Goal: Task Accomplishment & Management: Use online tool/utility

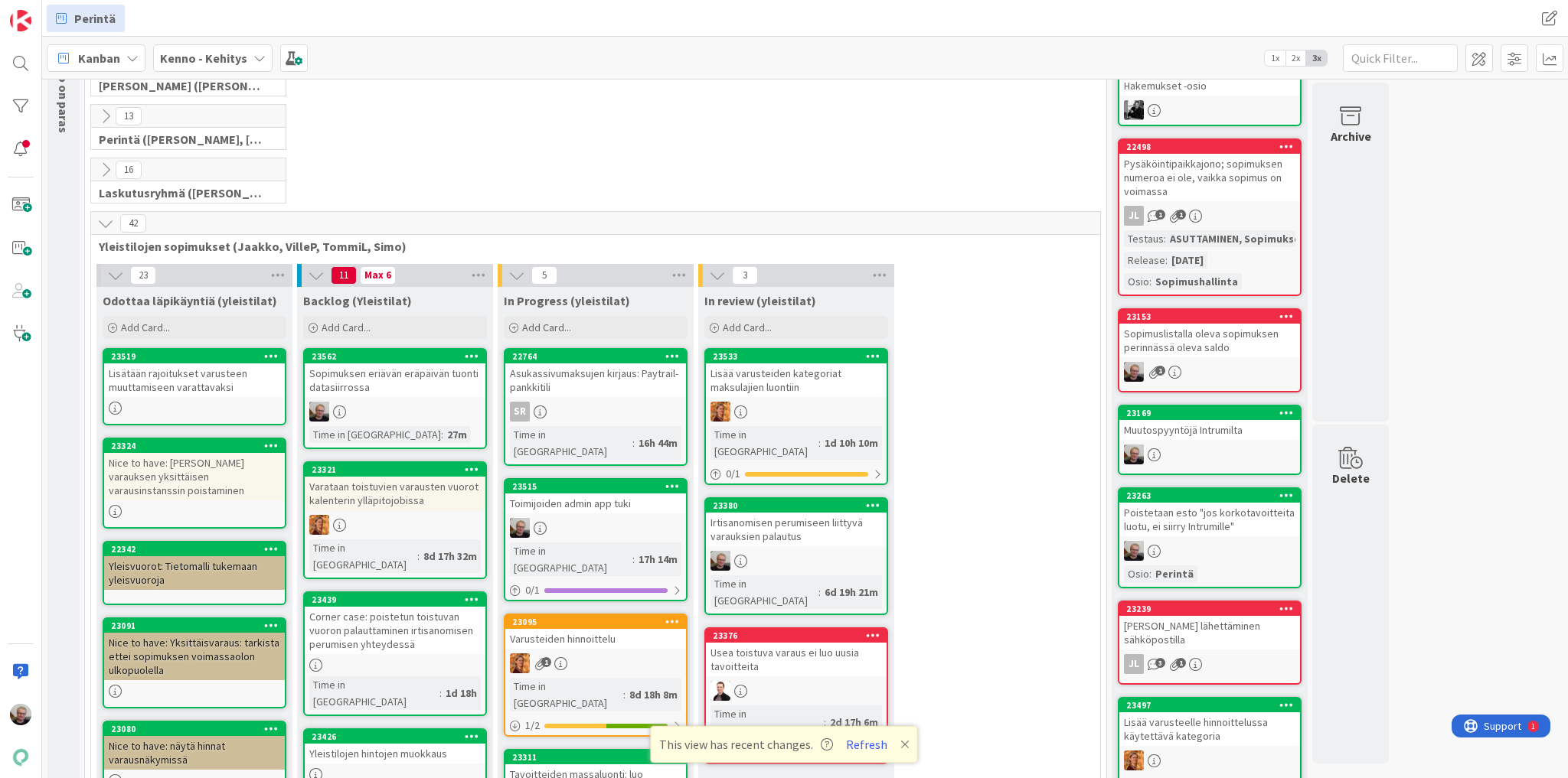
scroll to position [123, 0]
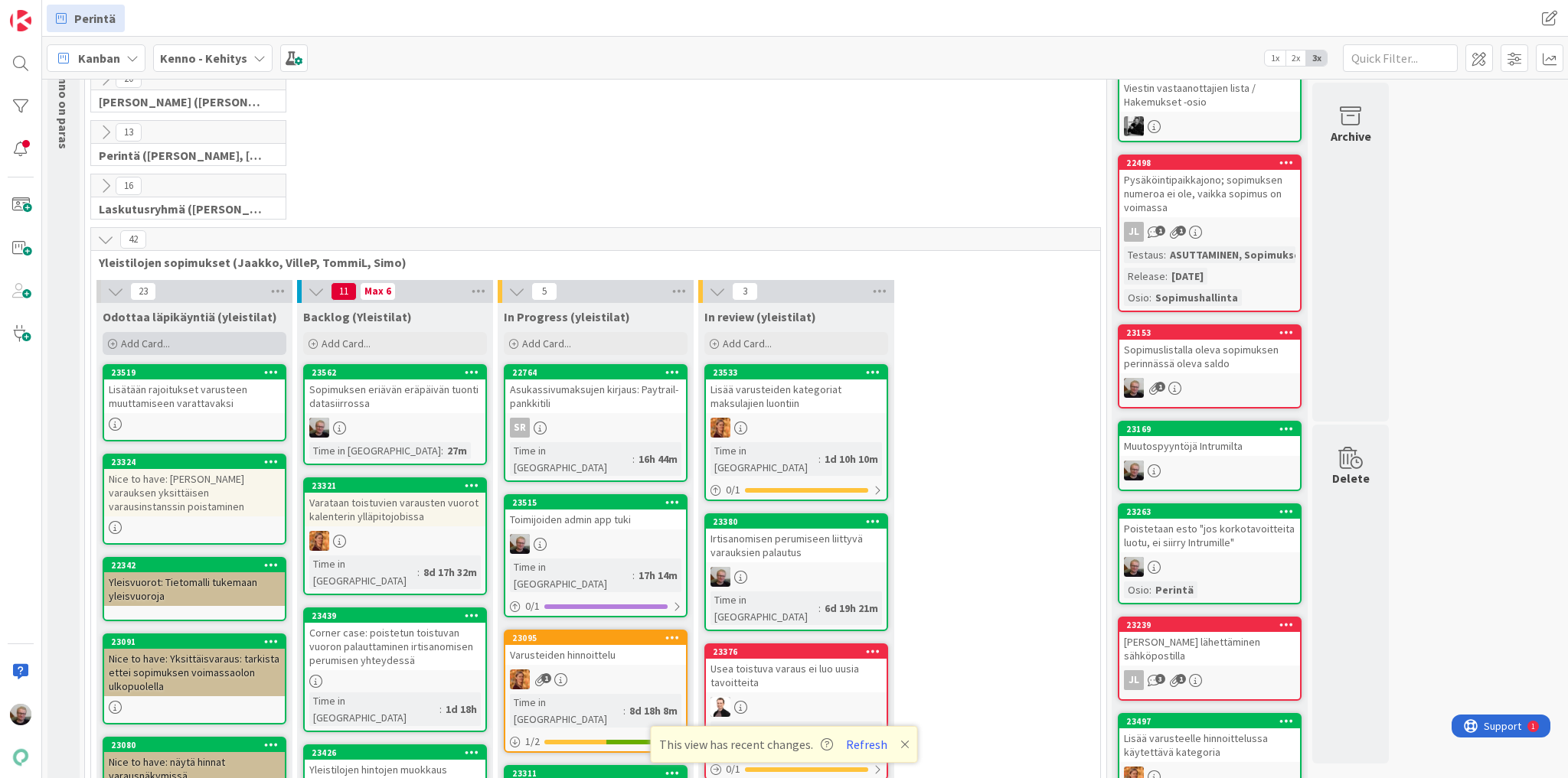
click at [200, 342] on div "Add Card..." at bounding box center [194, 343] width 183 height 23
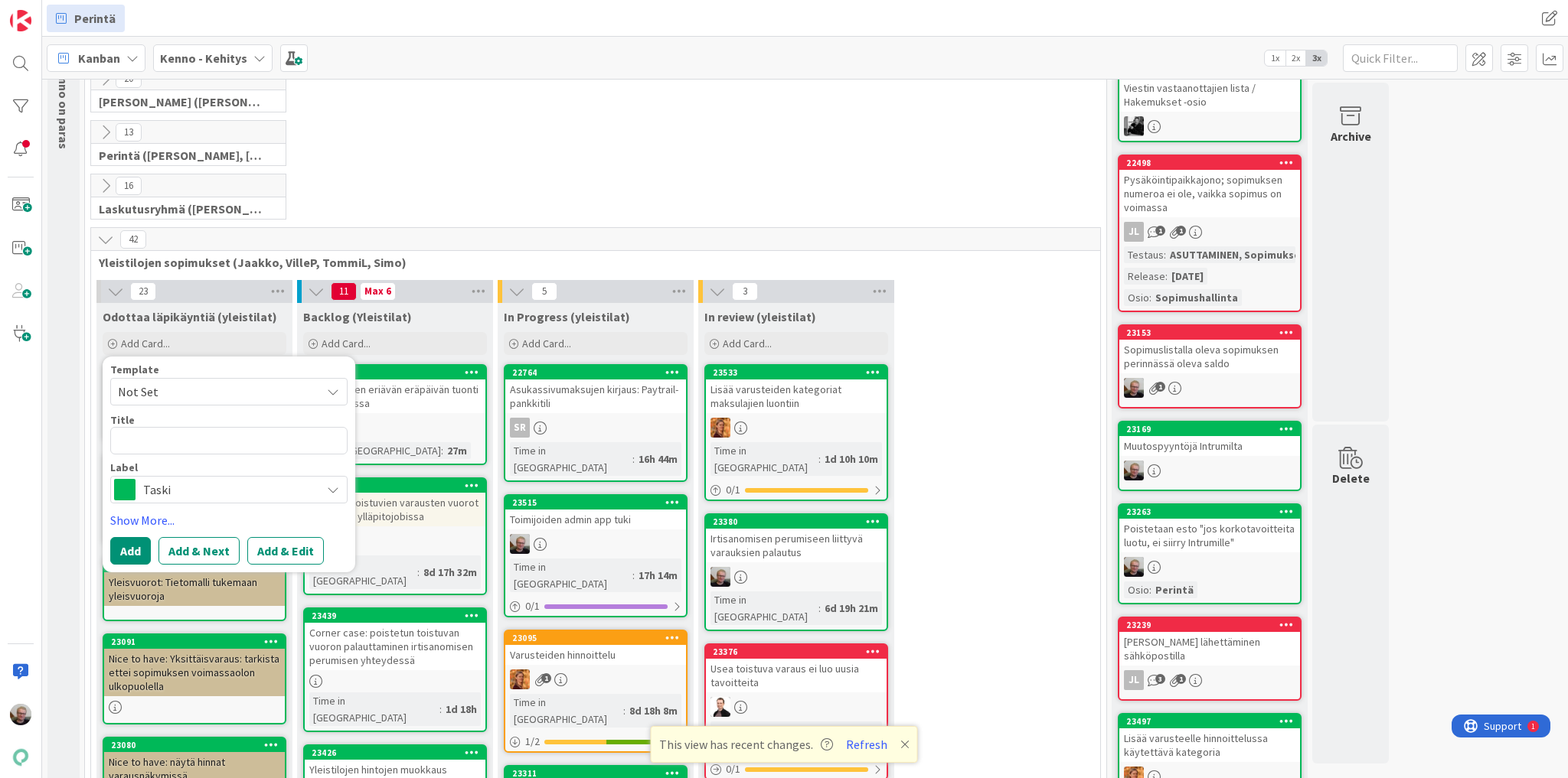
click at [234, 492] on span "Taski" at bounding box center [227, 489] width 170 height 21
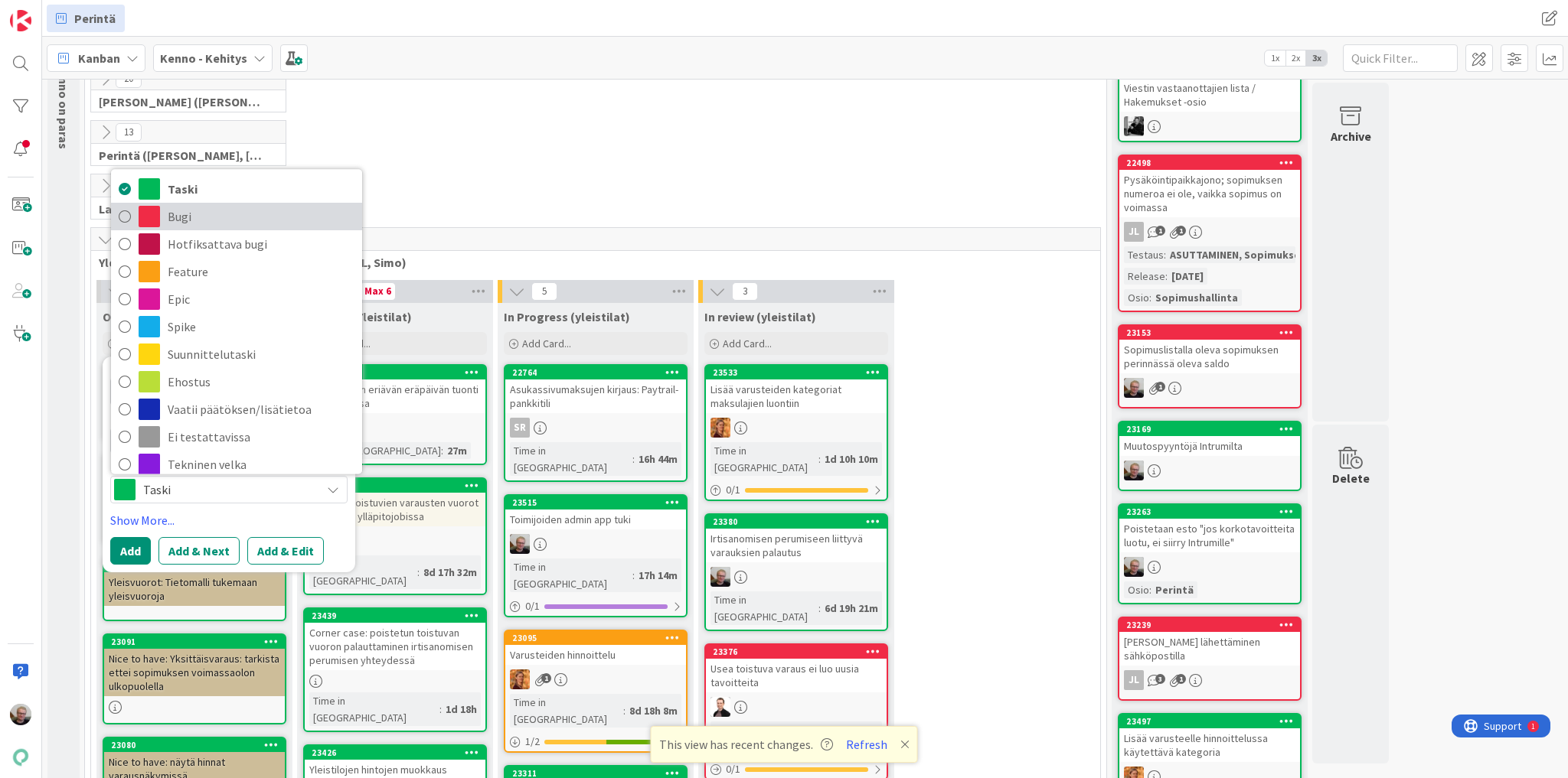
click at [196, 220] on span "Bugi" at bounding box center [261, 217] width 187 height 23
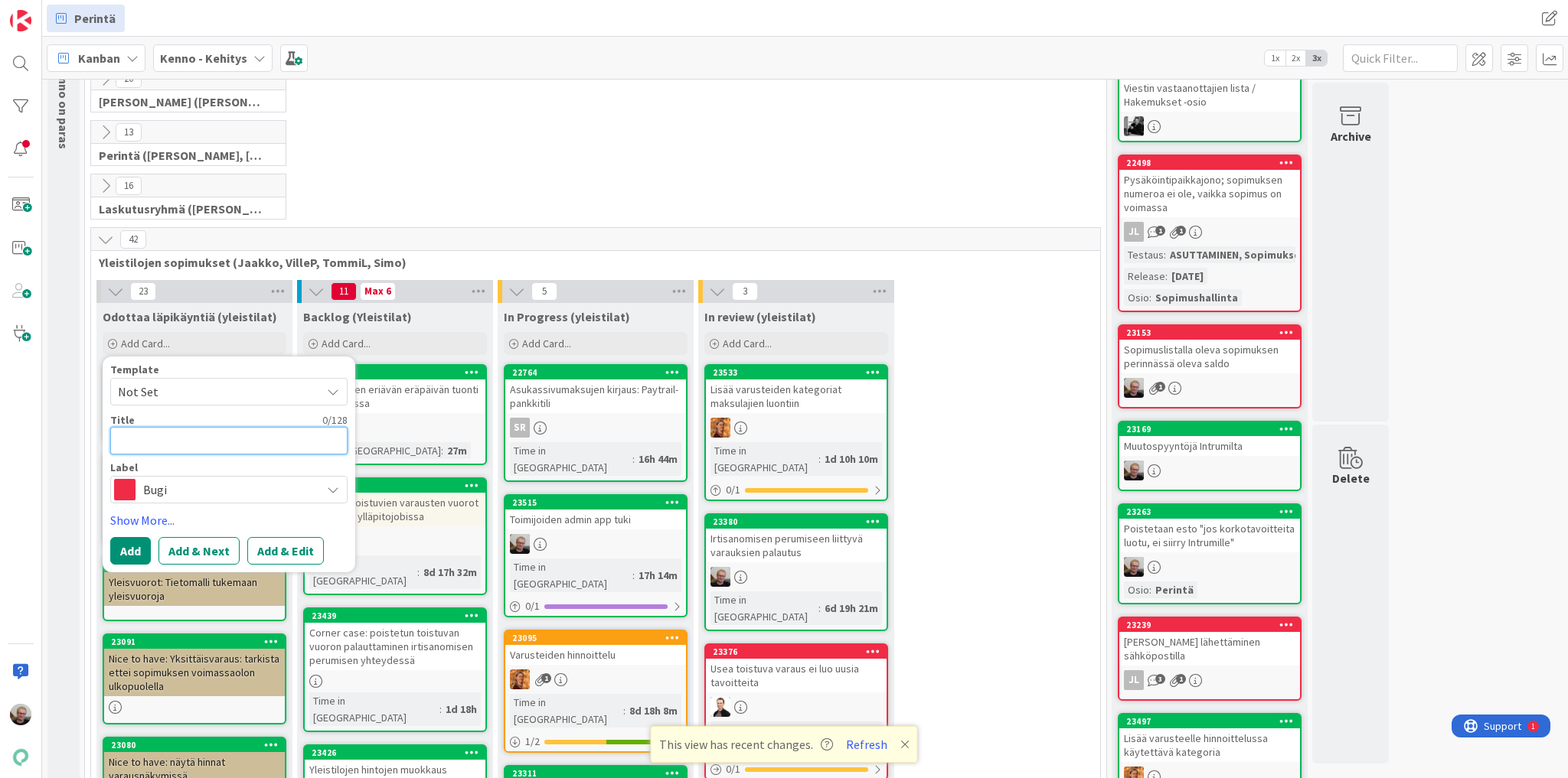
click at [170, 434] on textarea at bounding box center [229, 441] width 237 height 28
type textarea "x"
type textarea "A"
type textarea "x"
type textarea "Ad"
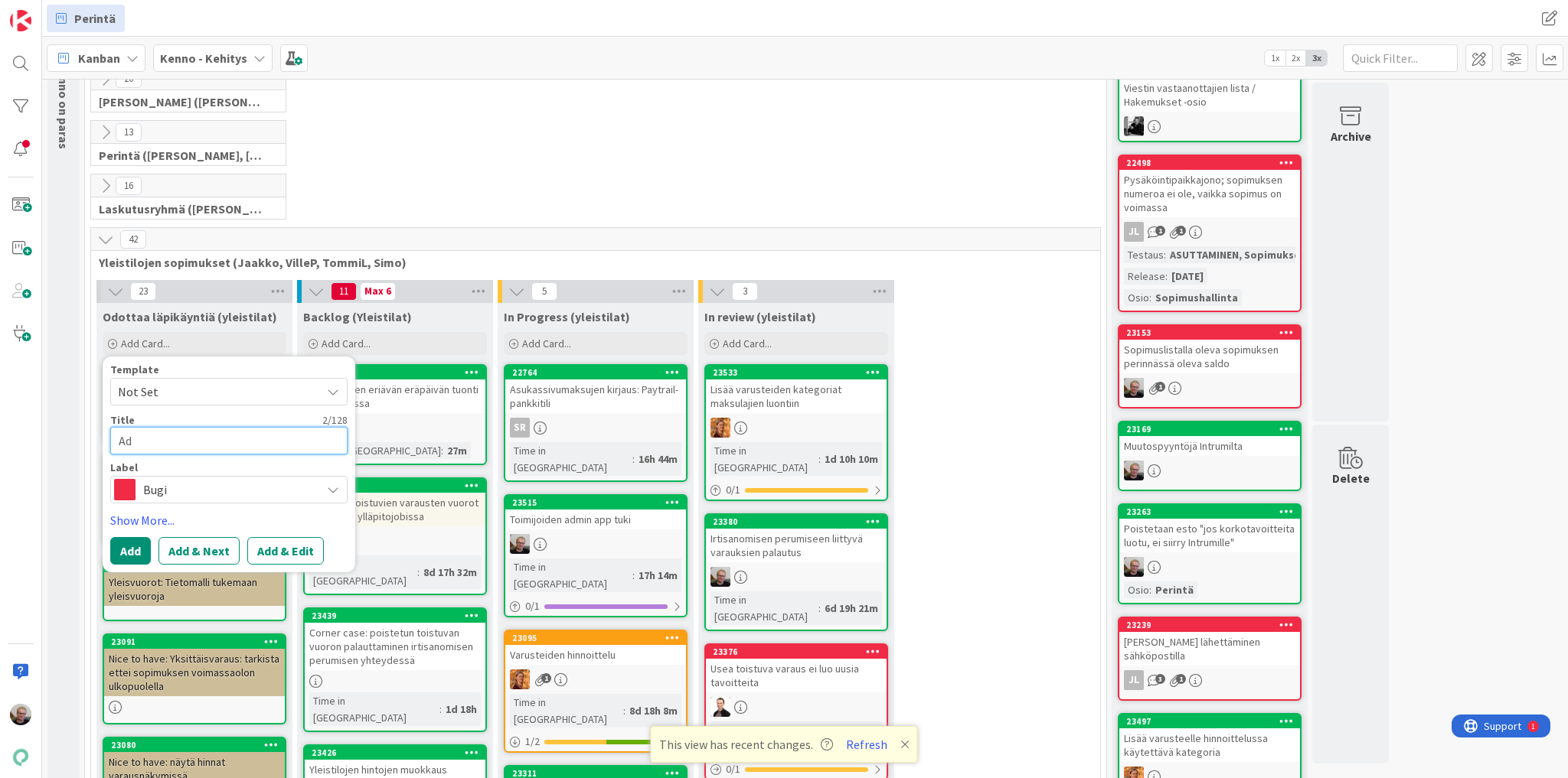
type textarea "x"
type textarea "Adm"
type textarea "x"
type textarea "Admi"
type textarea "x"
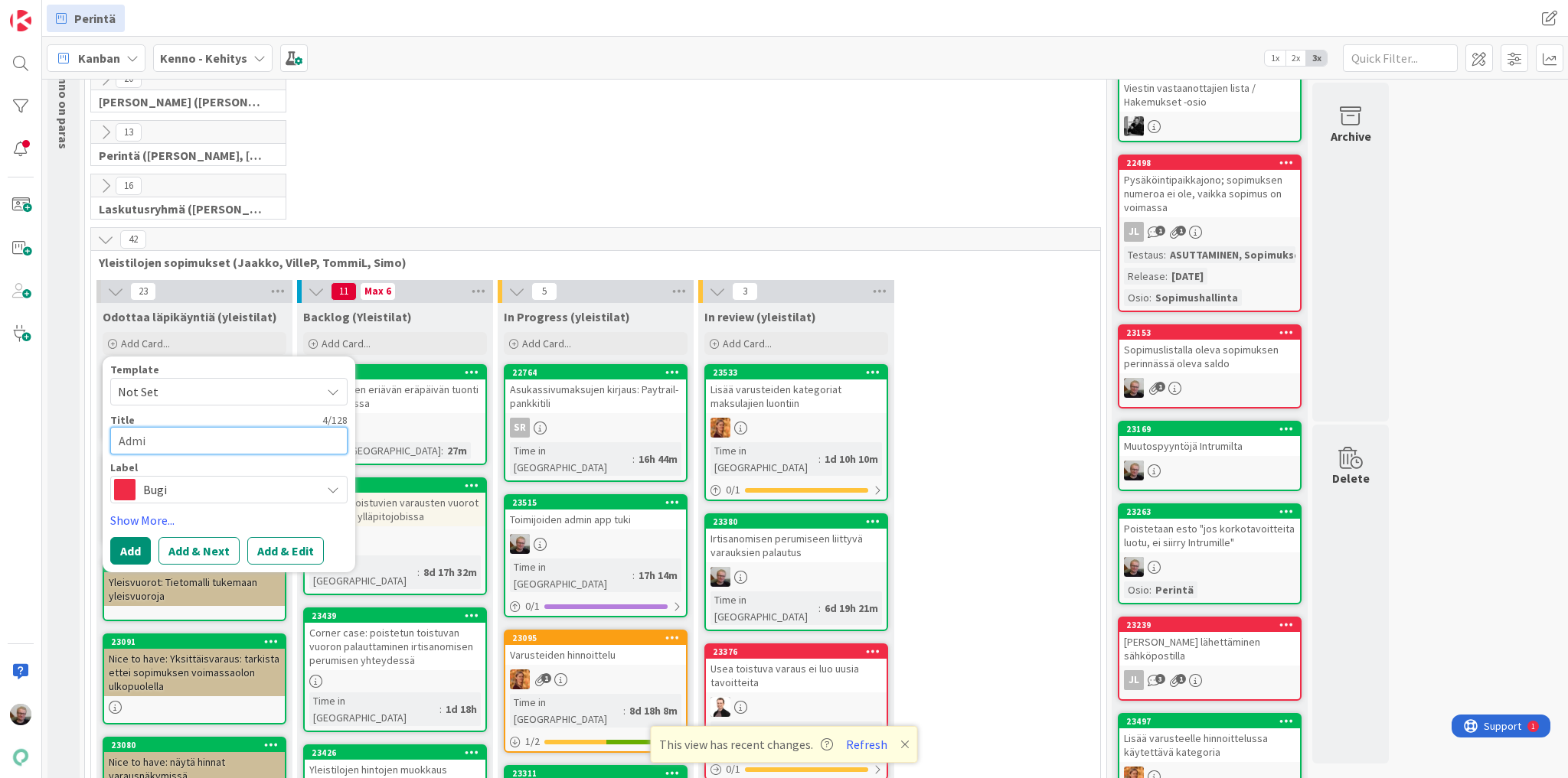
type textarea "Admin"
type textarea "x"
type textarea "Admin"
type textarea "x"
type textarea "Admin a"
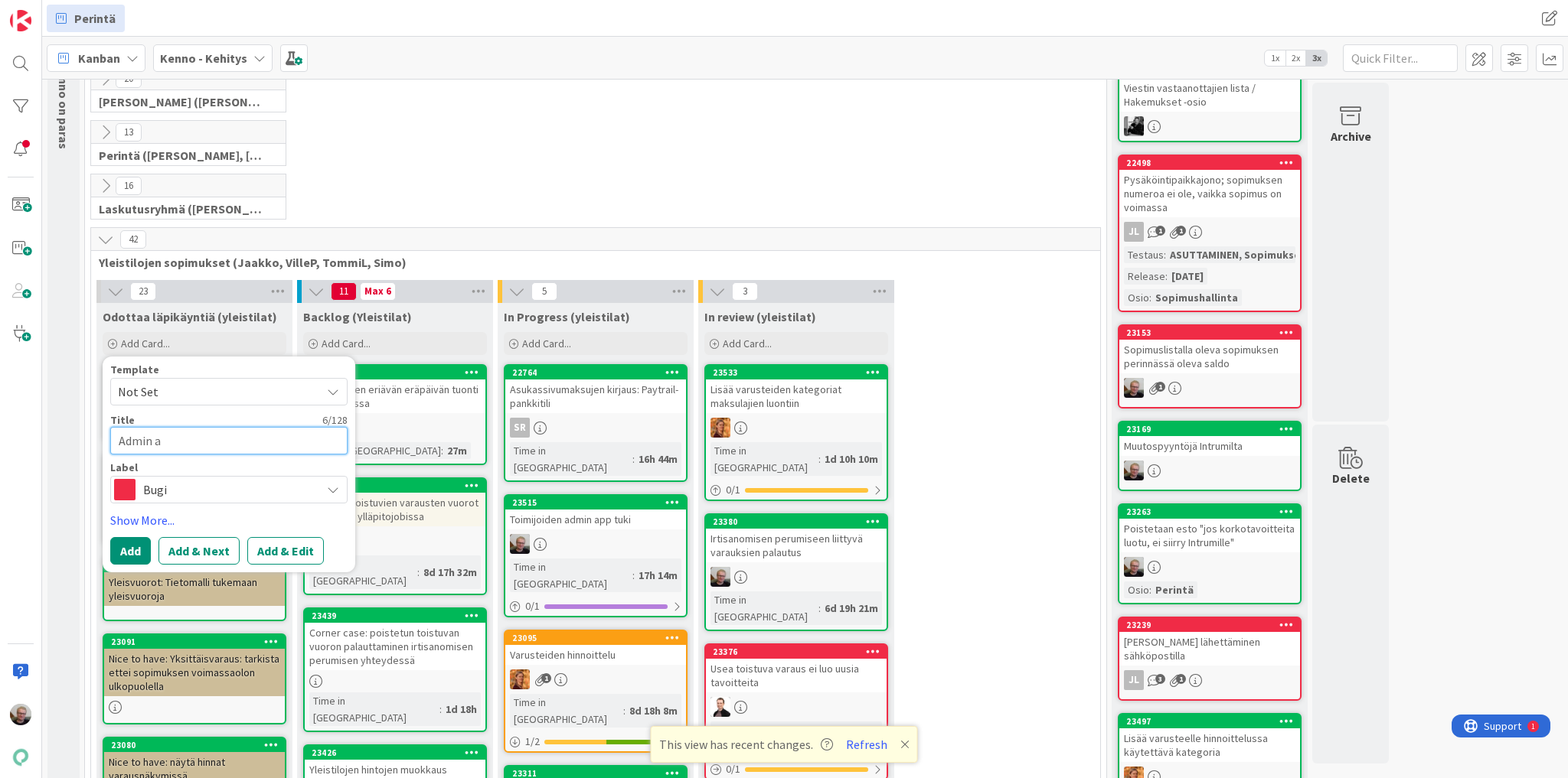
type textarea "x"
type textarea "Admin ap"
type textarea "x"
type textarea "Admin app"
type textarea "x"
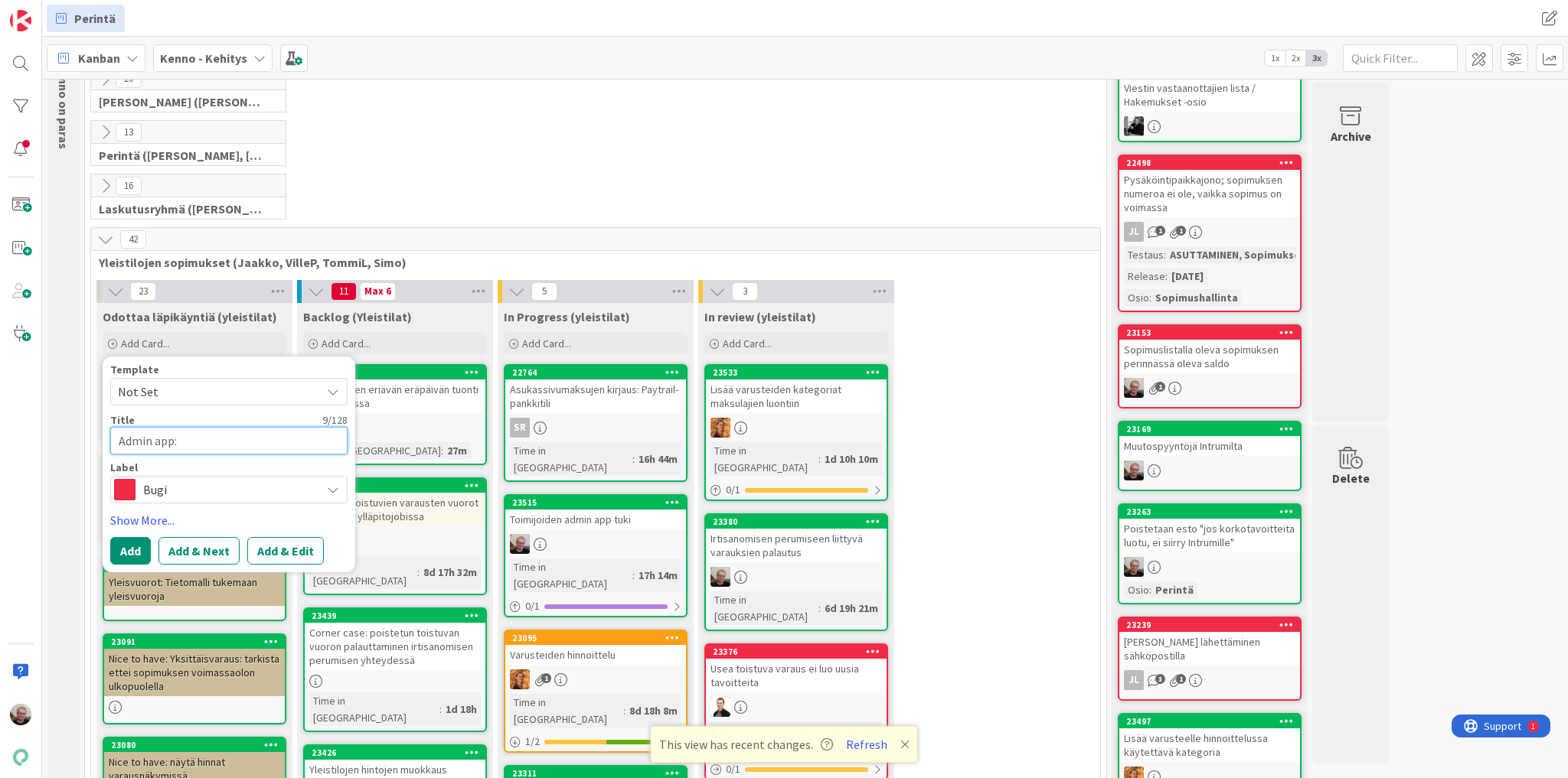
type textarea "Admin app:"
type textarea "x"
type textarea "Admin app: b"
type textarea "x"
type textarea "Admin app: bö"
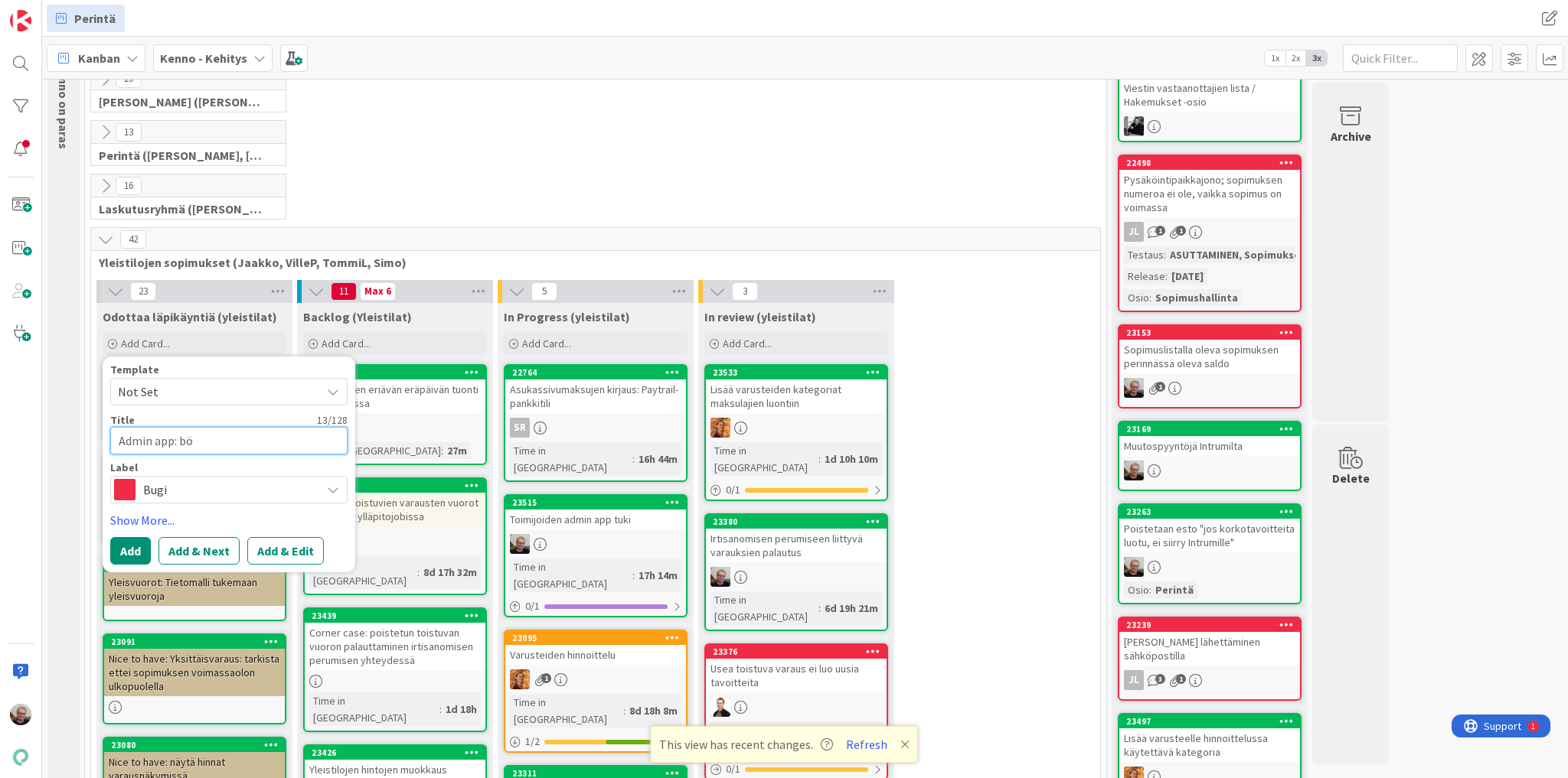
type textarea "x"
type textarea "Admin app: b"
type textarea "x"
type textarea "Admin app: bä"
type textarea "x"
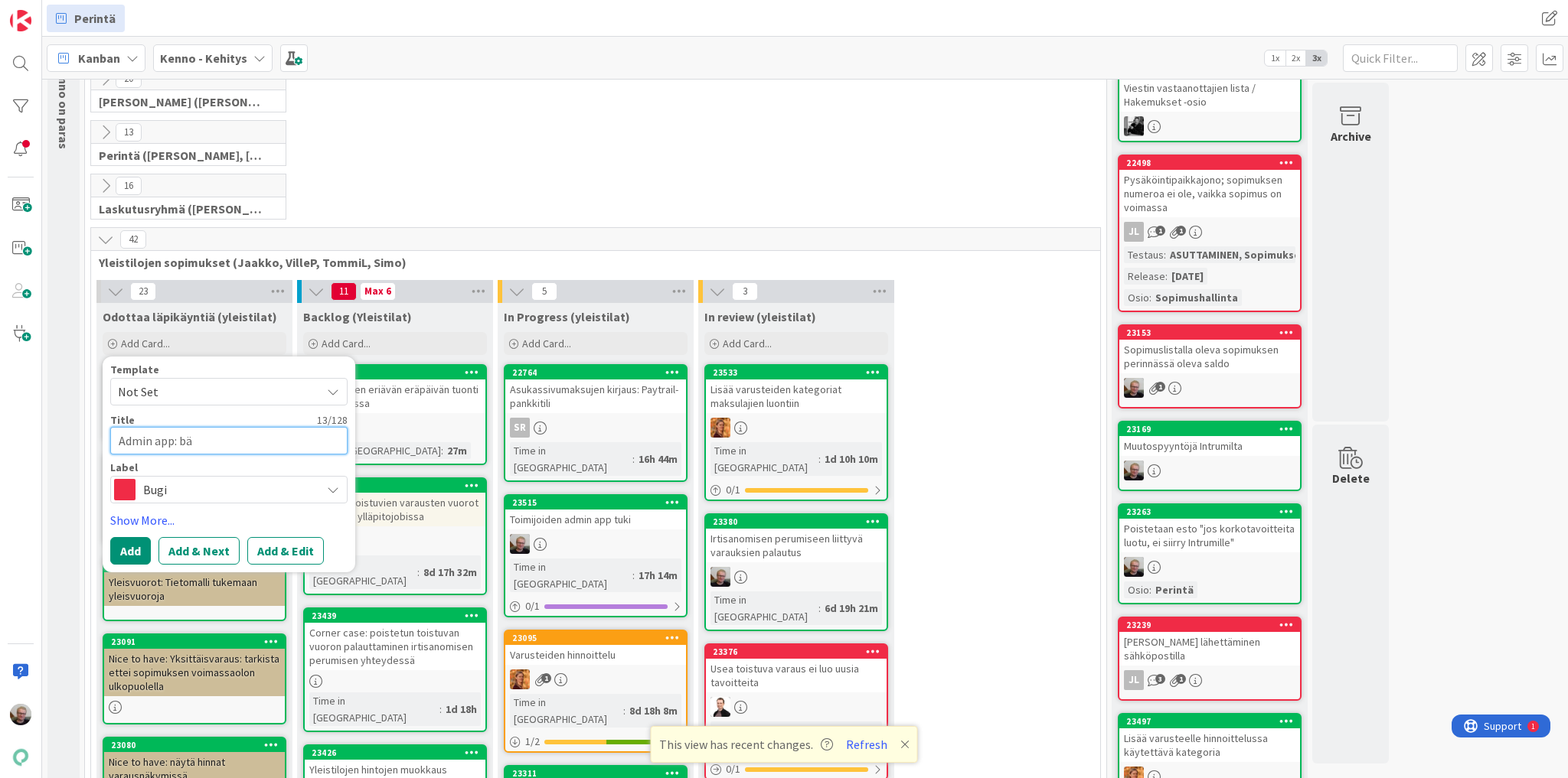
type textarea "Admin app: bäk"
type textarea "x"
type textarea "Admin app: bäkk"
type textarea "x"
type textarea "Admin app: bäkkä"
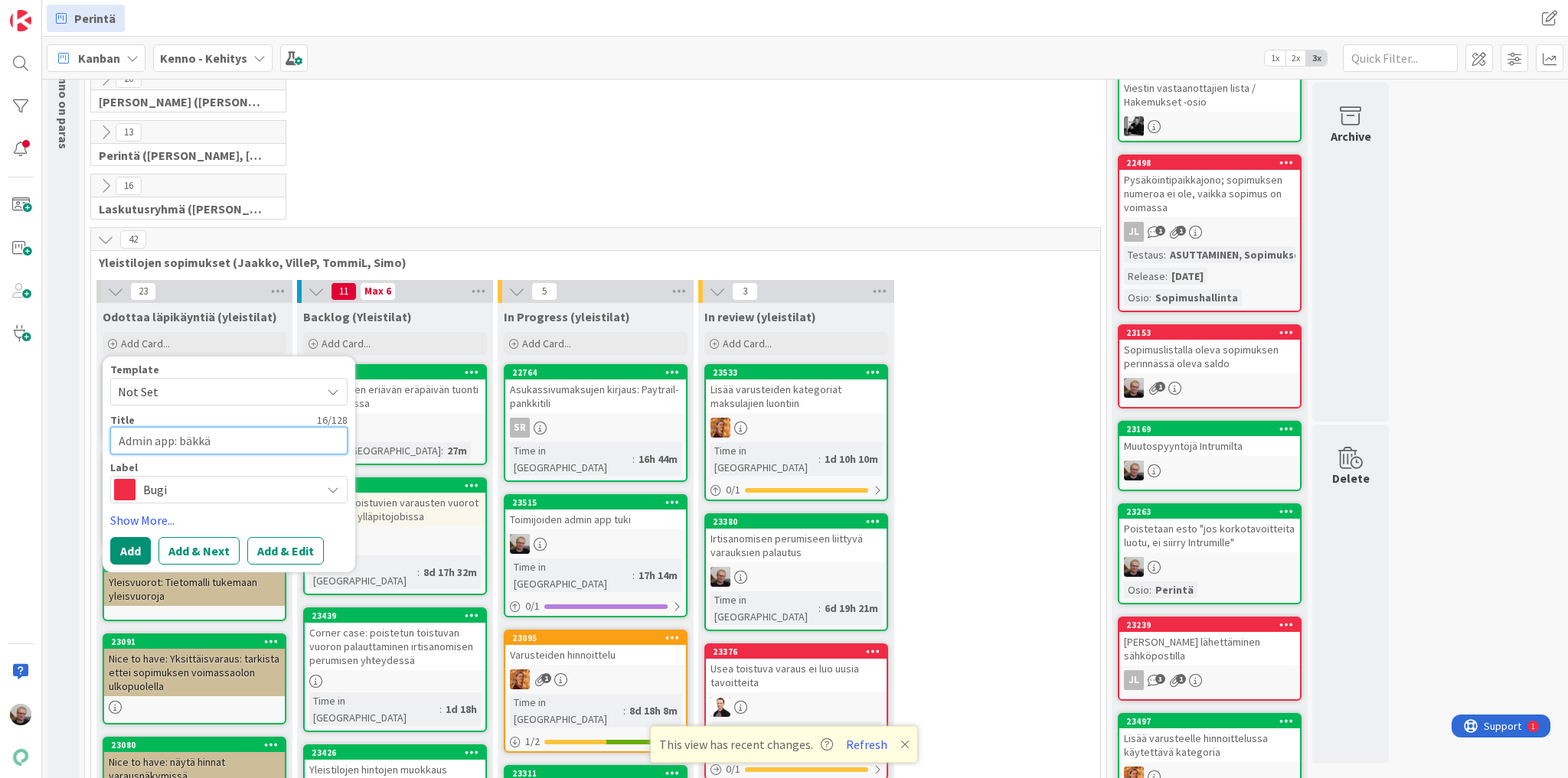
type textarea "x"
type textarea "Admin app: bäkkär"
type textarea "x"
type textarea "Admin app: bäkkärin"
type textarea "x"
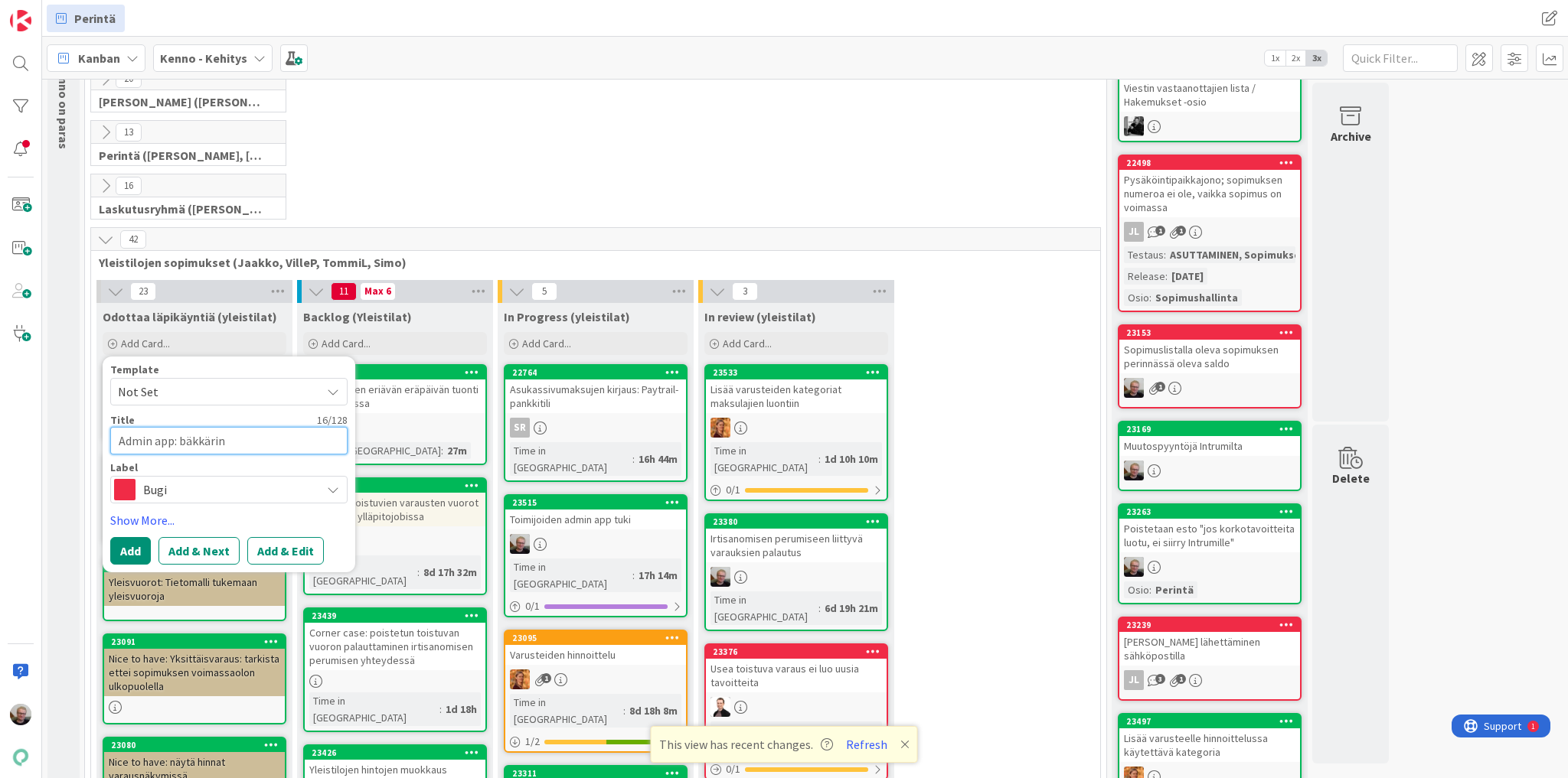
type textarea "Admin app: bäkkärini"
type textarea "x"
type textarea "Admin app: bäkkärini"
type textarea "x"
type textarea "Admin app: bäkkärini j"
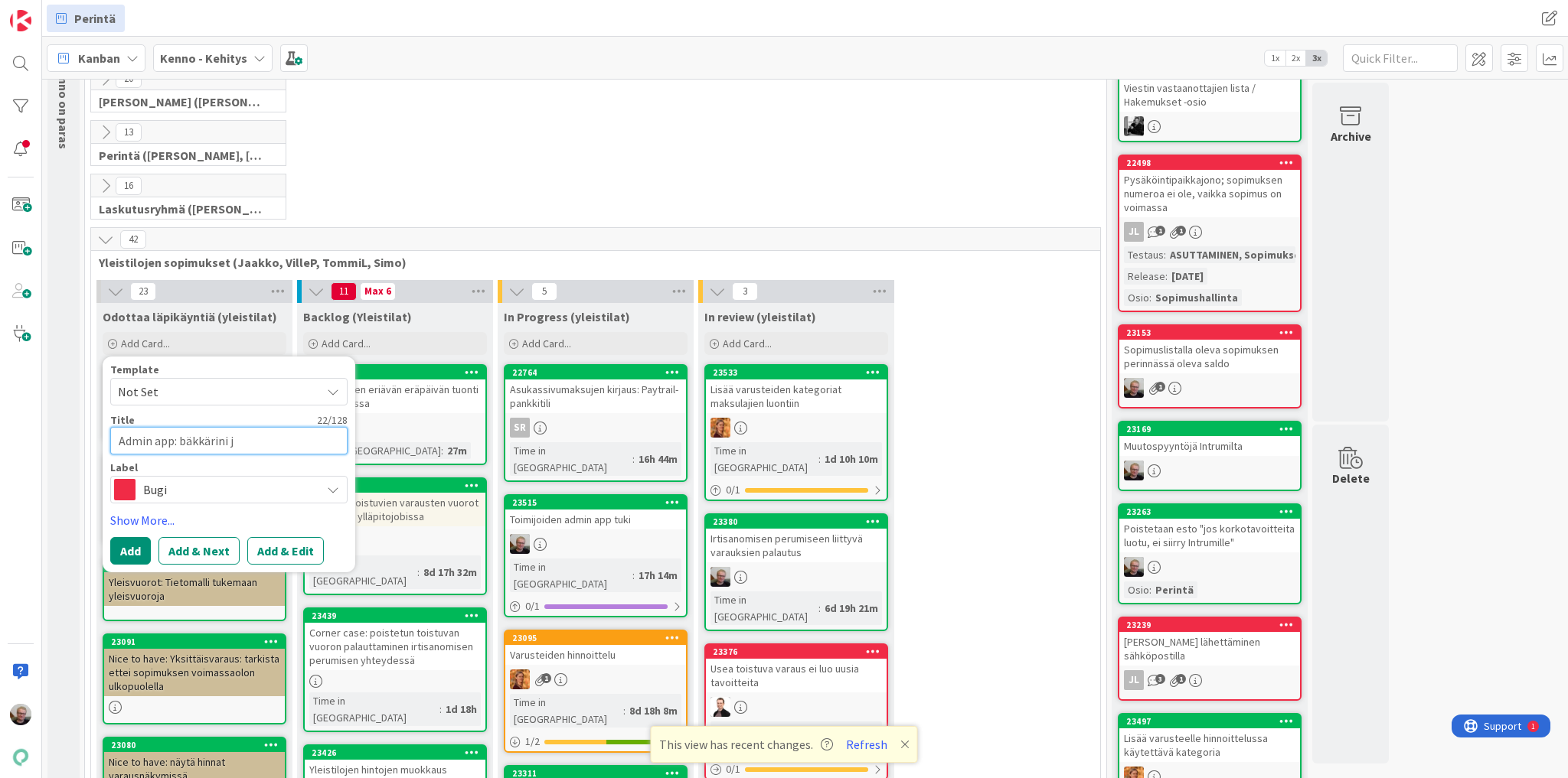
type textarea "x"
type textarea "Admin app: bäkkärini ja"
type textarea "x"
type textarea "Admin app: bäkkärini j"
type textarea "x"
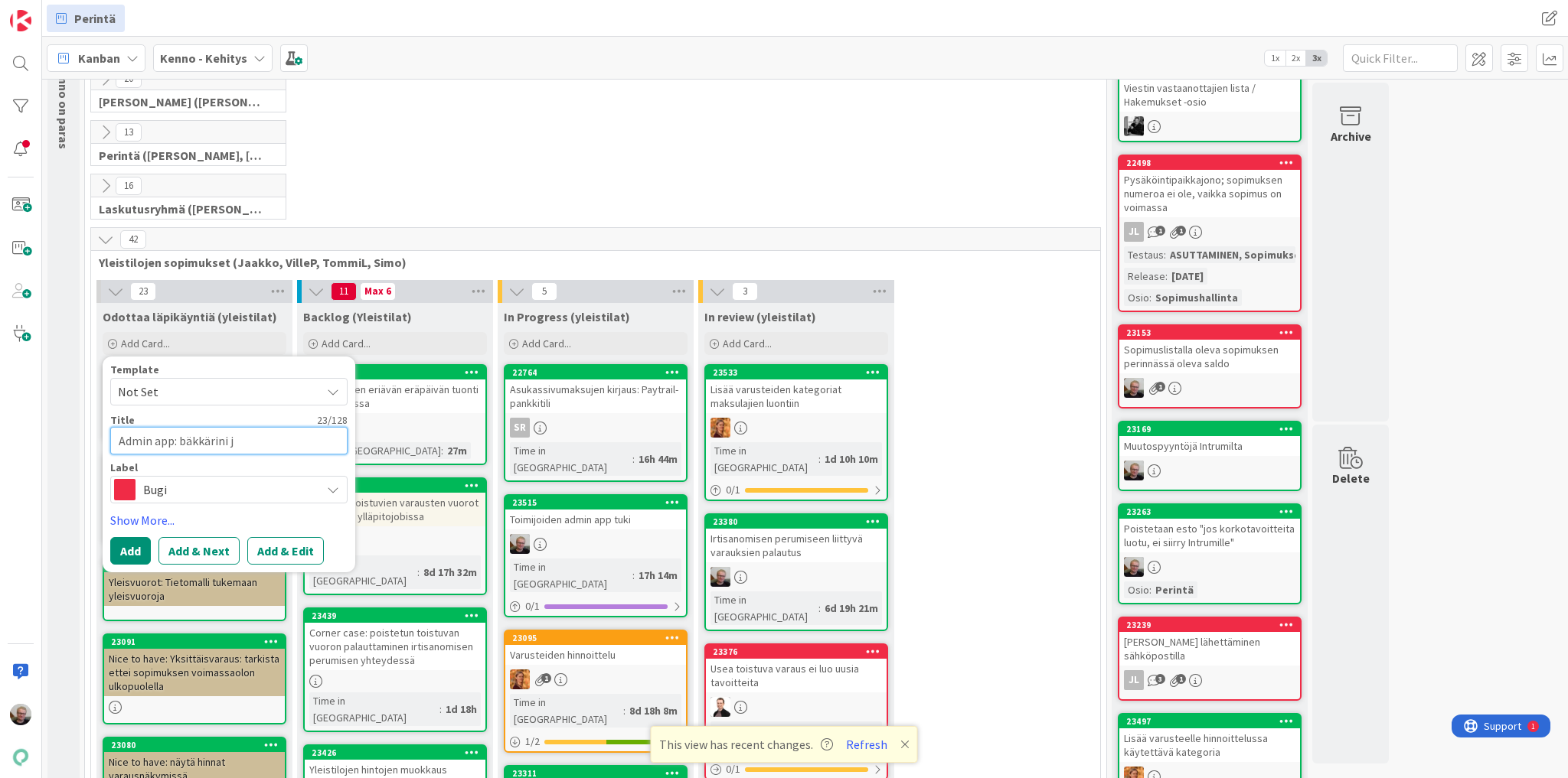
type textarea "Admin app: bäkkärini"
type textarea "x"
type textarea "Admin app: bäkkärini"
type textarea "x"
type textarea "Admin app: bäkkärin"
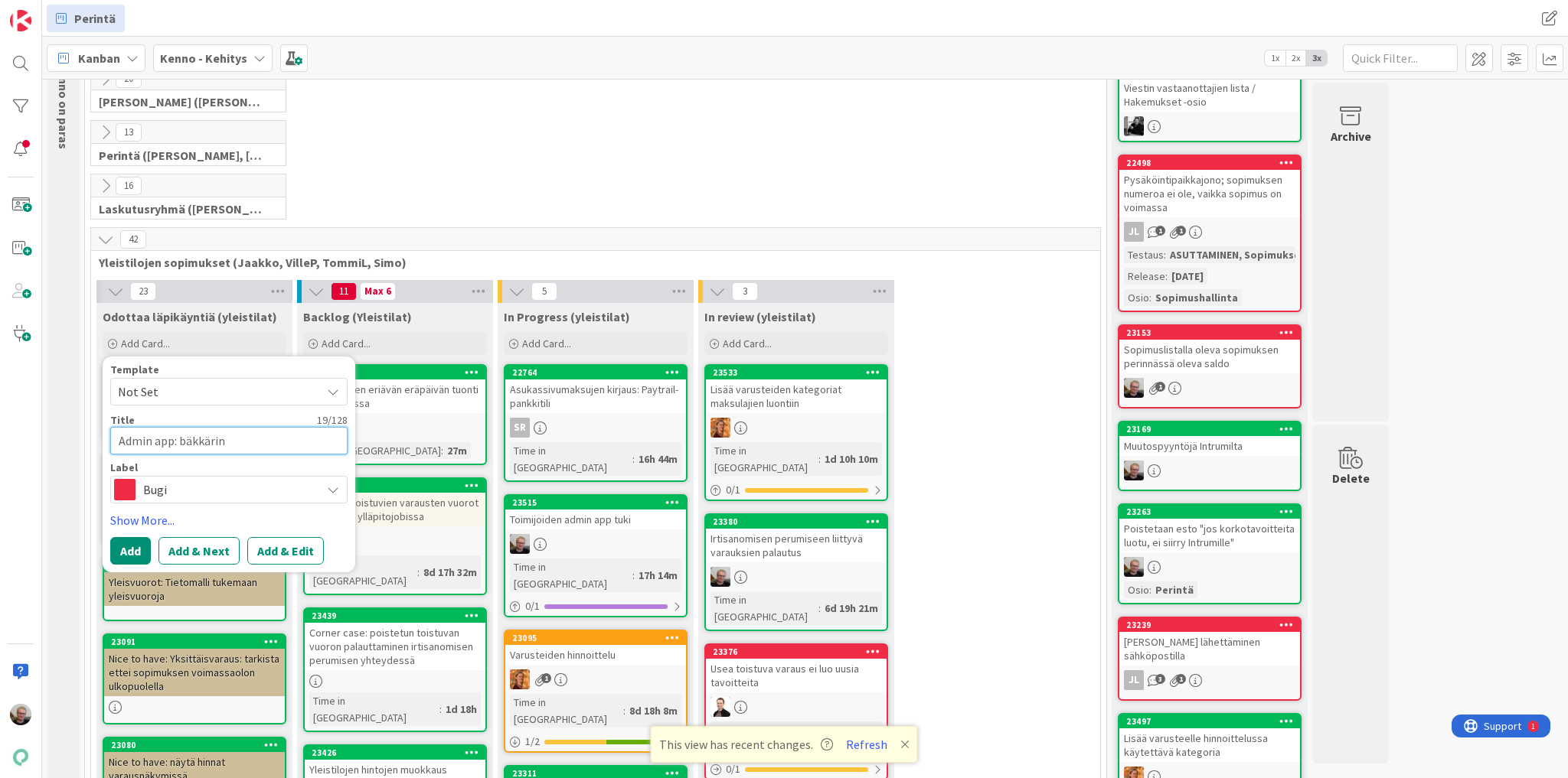
type textarea "x"
type textarea "Admin app: bäkkäri"
type textarea "x"
type textarea "Admin app: bäkkärin"
type textarea "x"
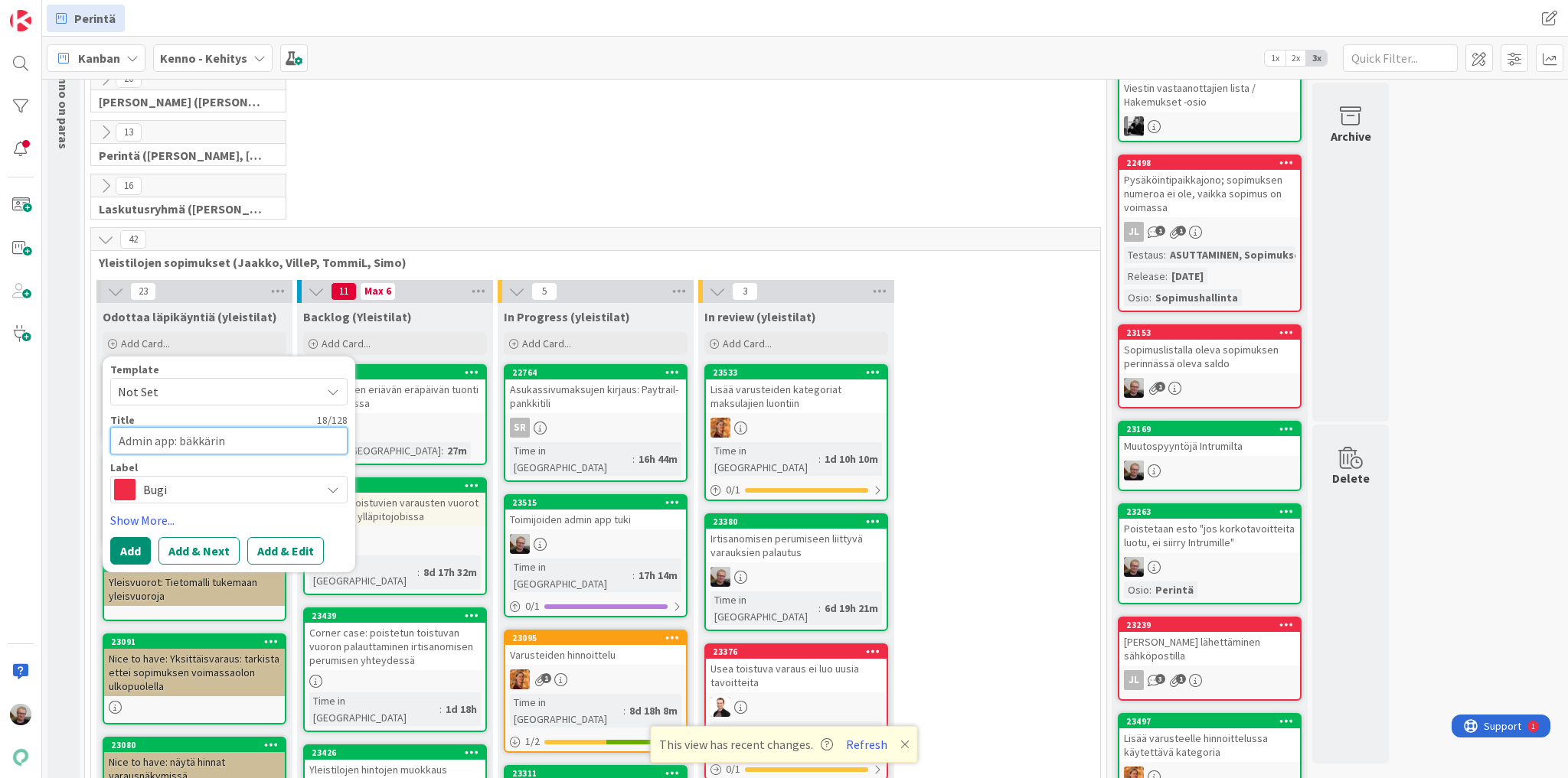
type textarea "Admin app: bäkkärin"
type textarea "x"
type textarea "Admin app: bäkkärin j"
type textarea "x"
type textarea "Admin app: bäkkärin ja"
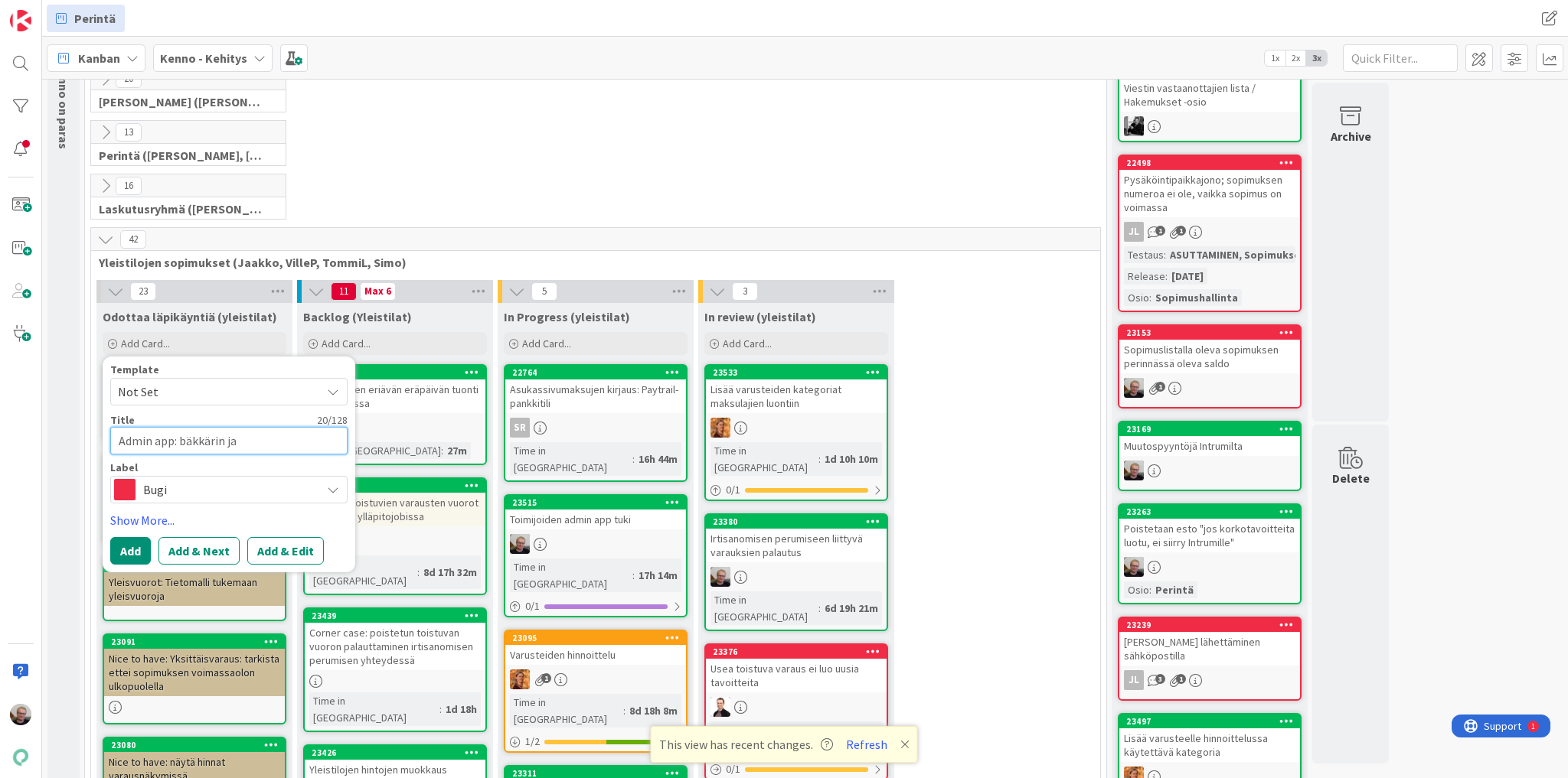
type textarea "x"
type textarea "Admin app: bäkkärin ja"
type textarea "x"
type textarea "Admin app: bäkkärin ja U"
type textarea "x"
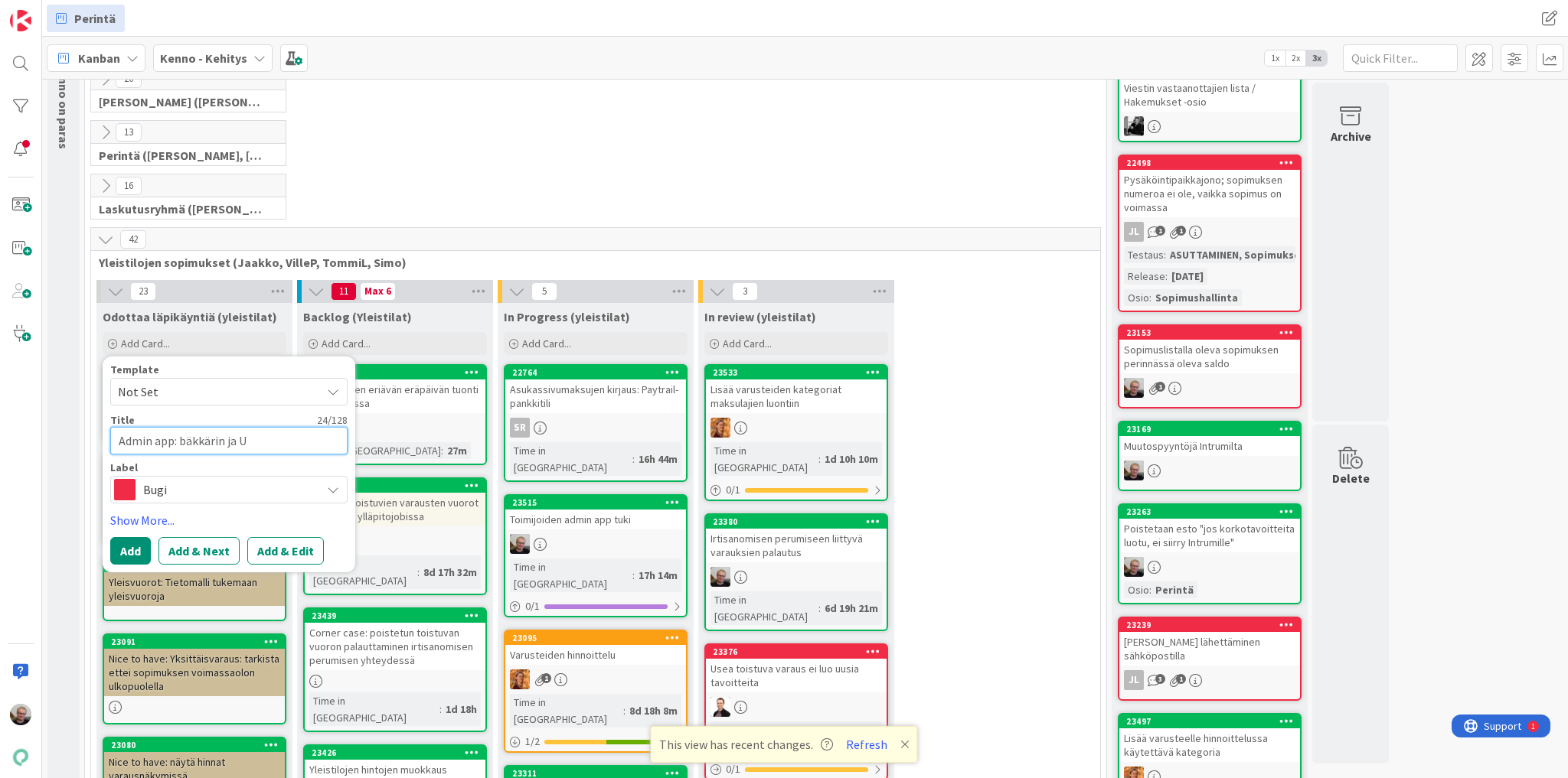
type textarea "Admin app: bäkkärin ja UI"
type textarea "x"
type textarea "Admin app: bäkkärin ja UI:"
type textarea "x"
type textarea "Admin app: bäkkärin ja UI:n"
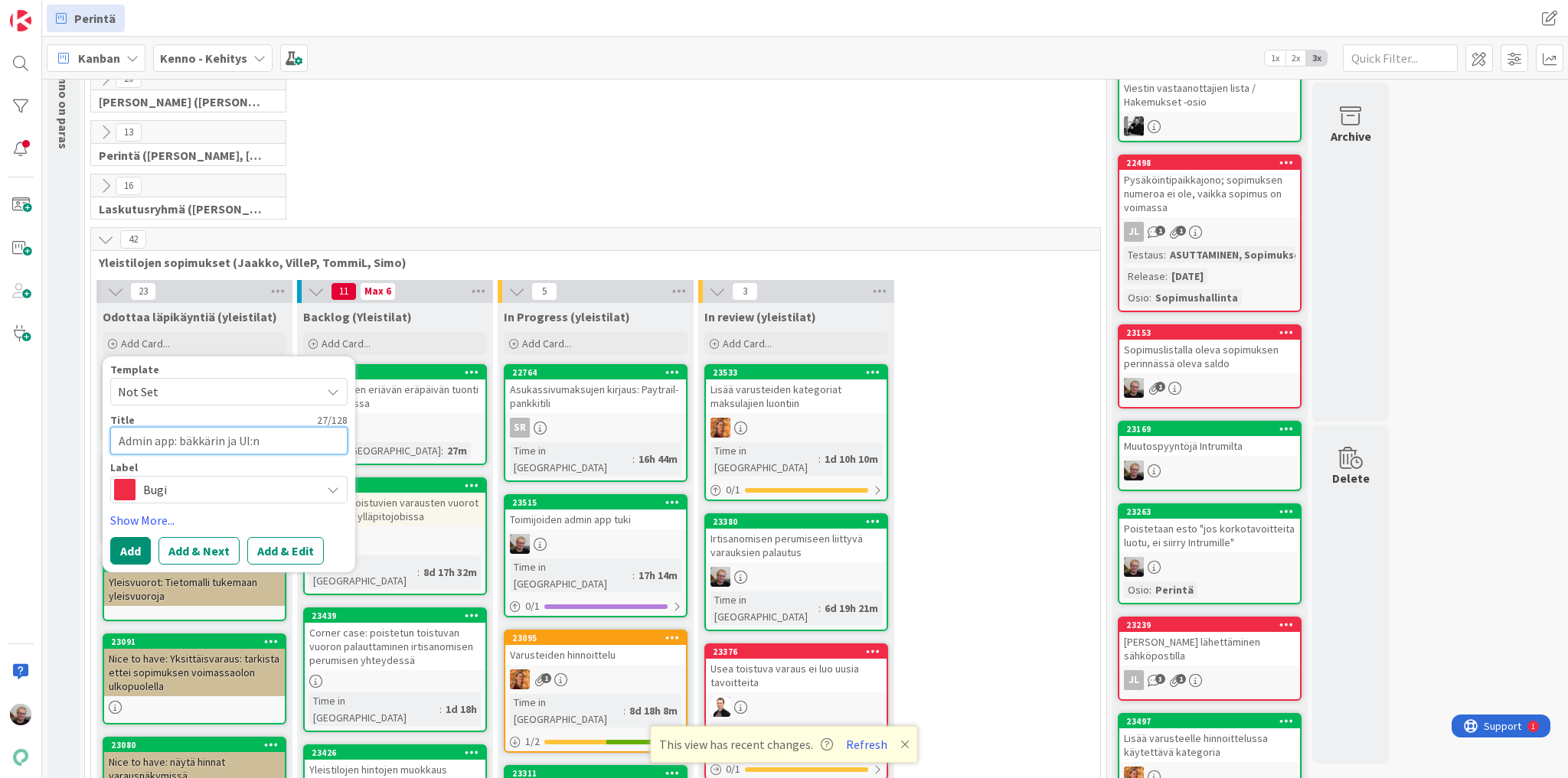
type textarea "x"
type textarea "Admin app: bäkkärin ja UI:n"
type textarea "x"
type textarea "Admin app: bäkkärin ja UI:n a"
type textarea "x"
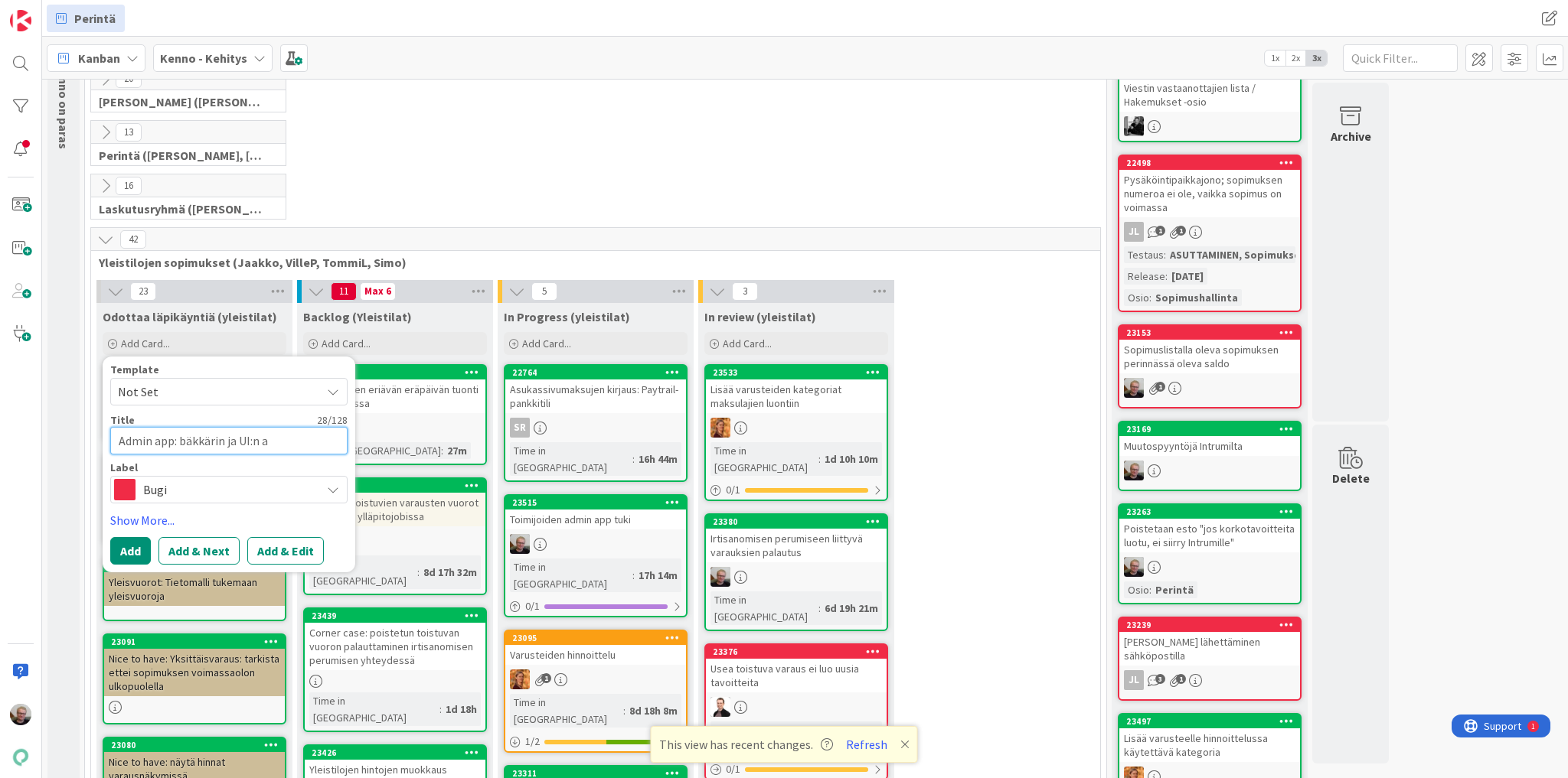
type textarea "Admin app: bäkkärin ja UI:n aj"
type textarea "x"
type textarea "Admin app: bäkkärin ja UI:n ajo"
type textarea "x"
type textarea "Admin app: bäkkärin ja UI:n ajo"
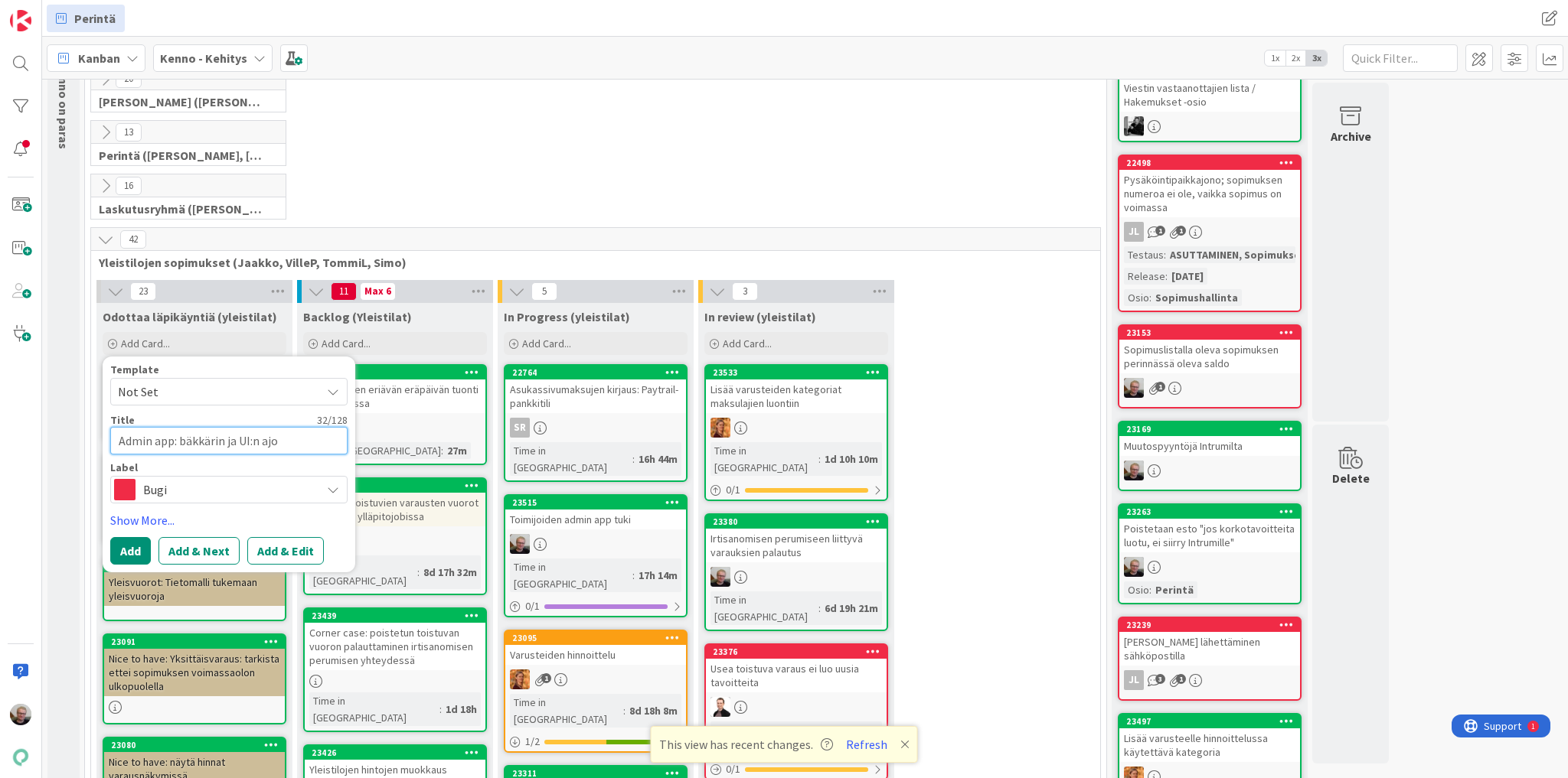
type textarea "x"
type textarea "Admin app: bäkkärin ja UI:n ajo s"
type textarea "x"
type textarea "Admin app: bäkkärin ja UI:n ajo sa"
type textarea "x"
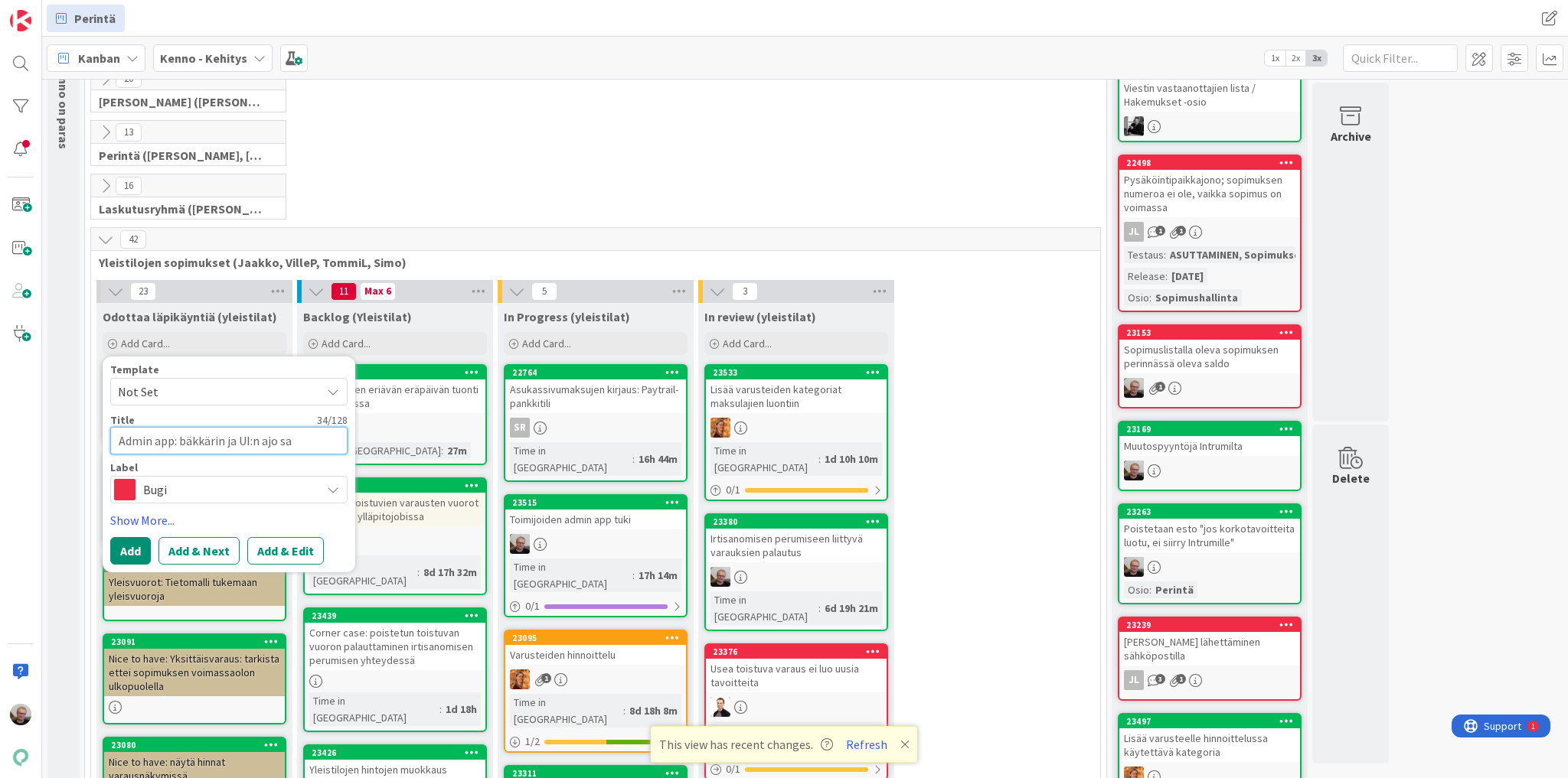
type textarea "Admin app: bäkkärin ja UI:n ajo sam"
type textarea "x"
type textarea "Admin app: bäkkärin ja UI:n ajo sama"
type textarea "x"
type textarea "Admin app: bäkkärin ja UI:n ajo samas"
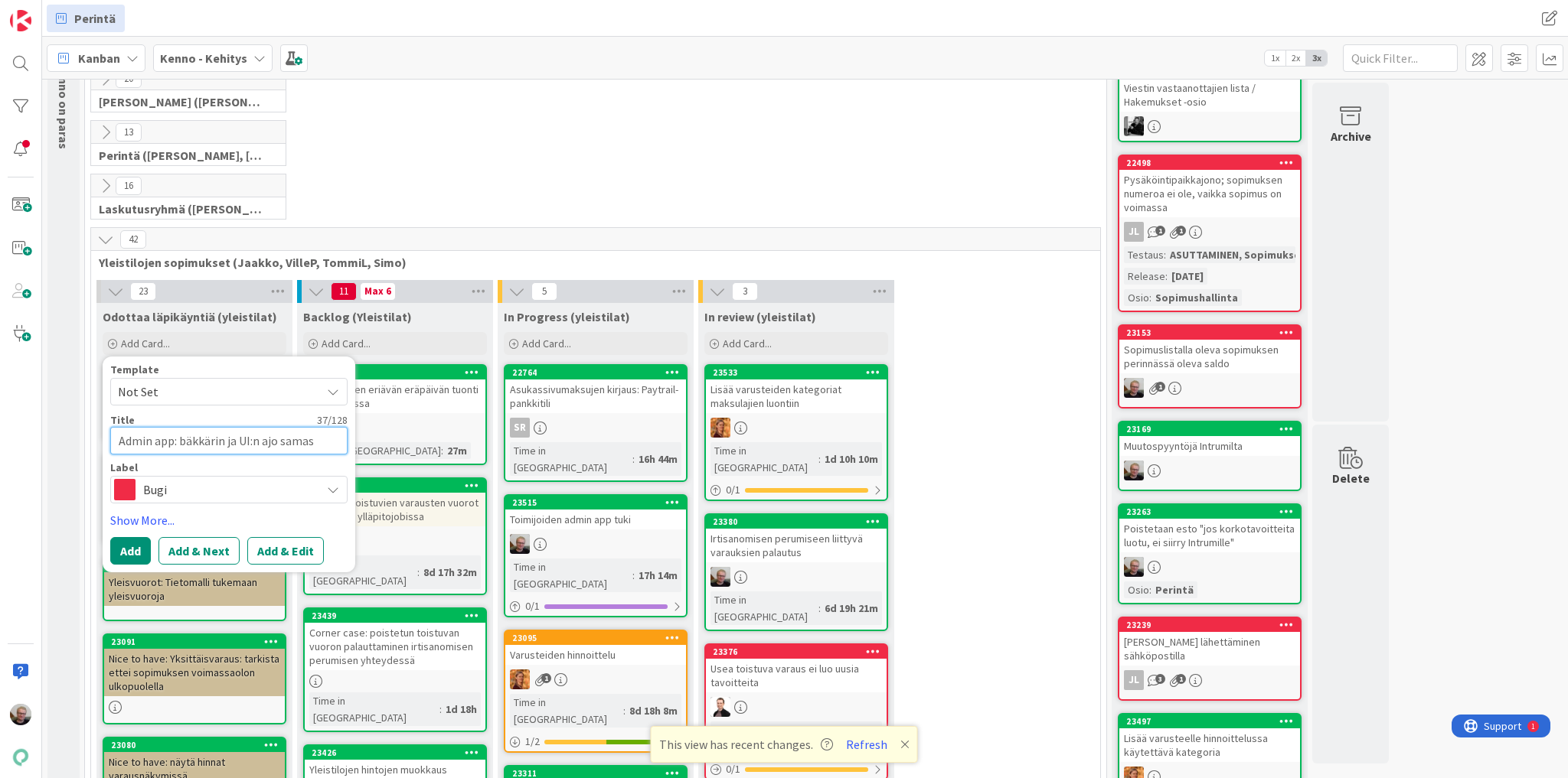
type textarea "x"
type textarea "Admin app: bäkkärin ja UI:n ajo samass"
type textarea "x"
type textarea "Admin app: bäkkärin ja UI:n ajo samasse"
type textarea "x"
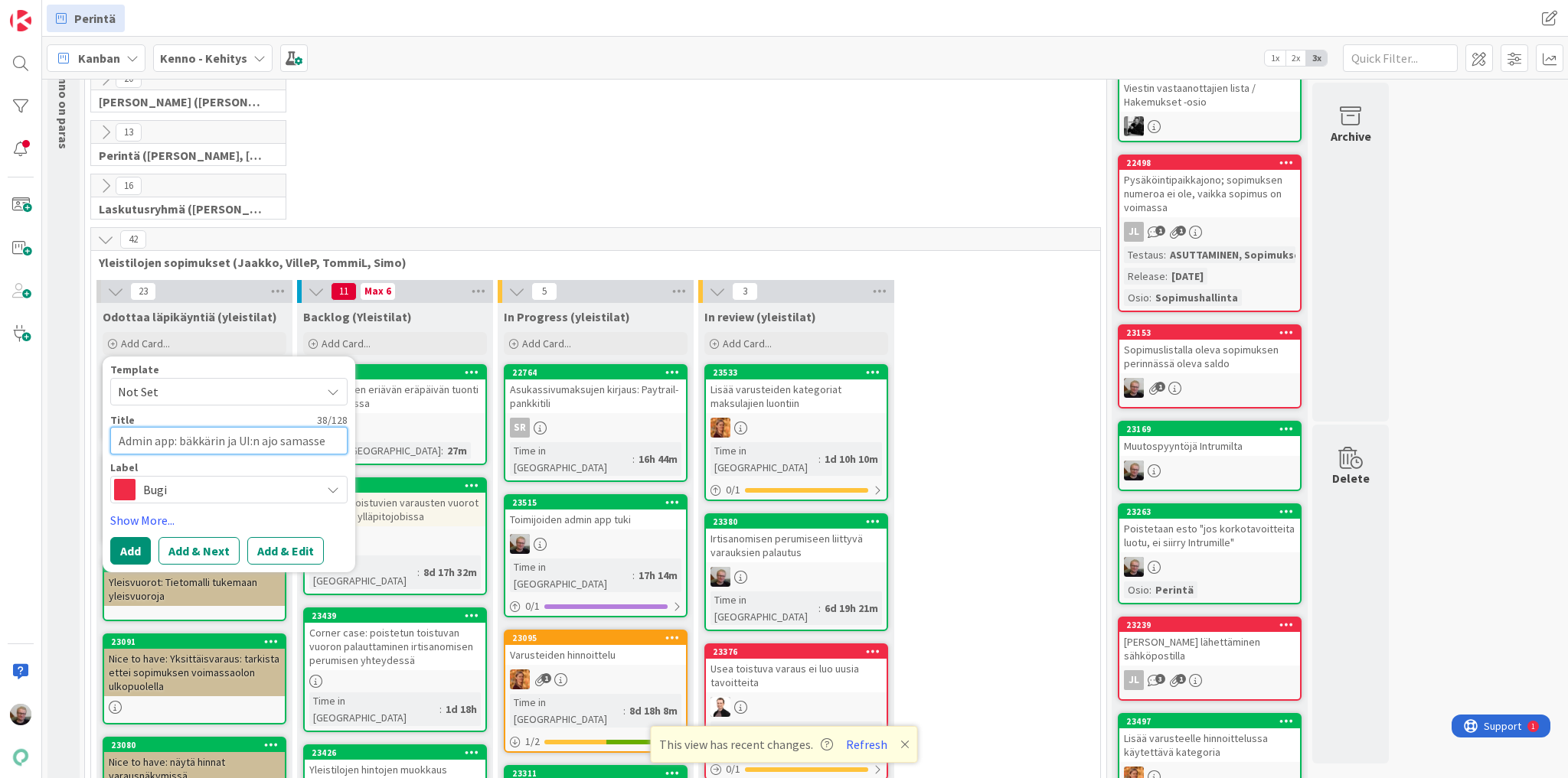
type textarea "Admin app: bäkkärin ja UI:n ajo samasse"
type textarea "x"
type textarea "Admin app: bäkkärin ja UI:n ajo samasse"
type textarea "x"
type textarea "Admin app: bäkkärin ja UI:n ajo samass"
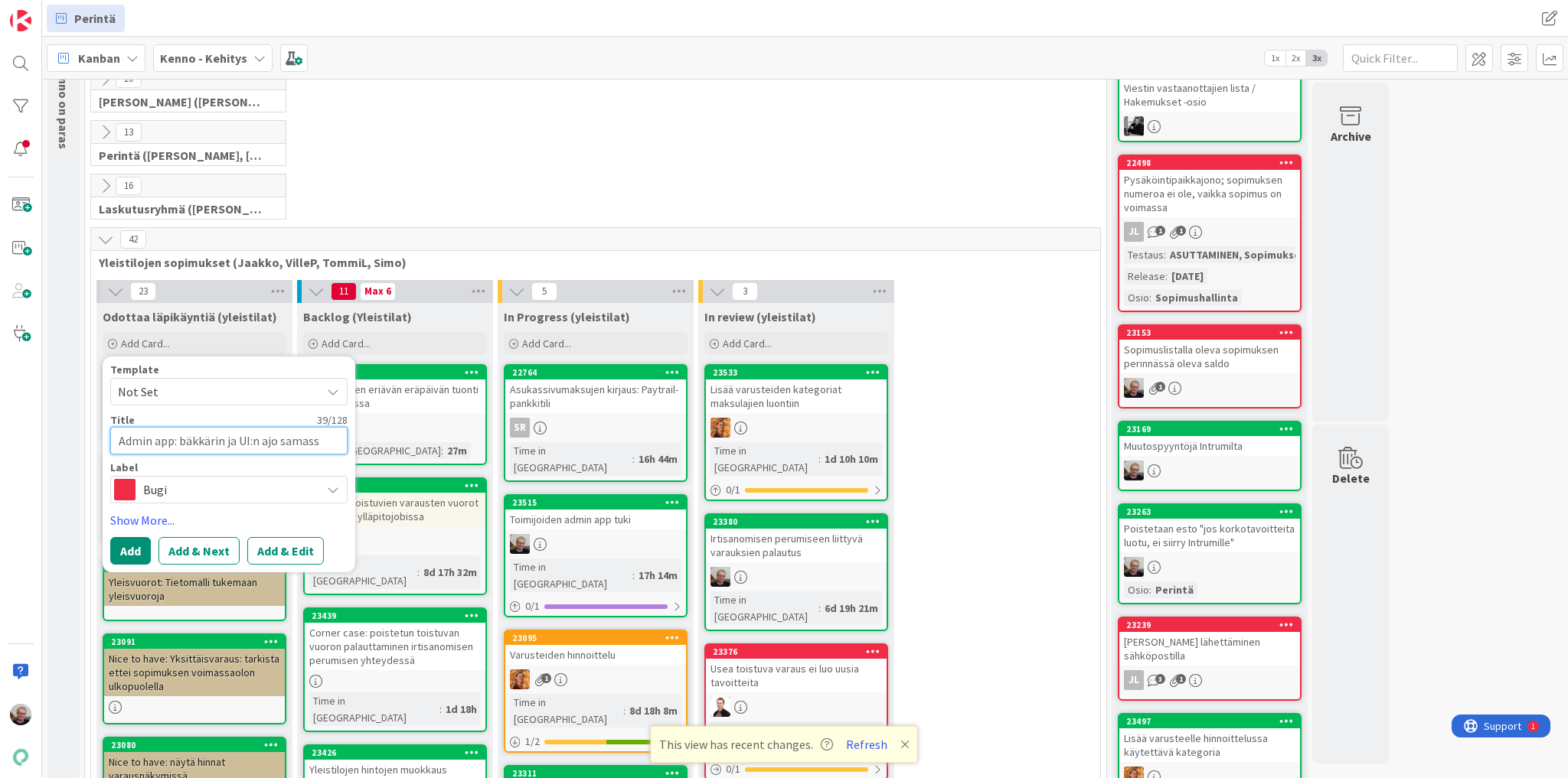
type textarea "x"
type textarea "Admin app: bäkkärin ja UI:n ajo samassa"
type textarea "x"
type textarea "Admin app: bäkkärin ja UI:n ajo samassa"
type textarea "x"
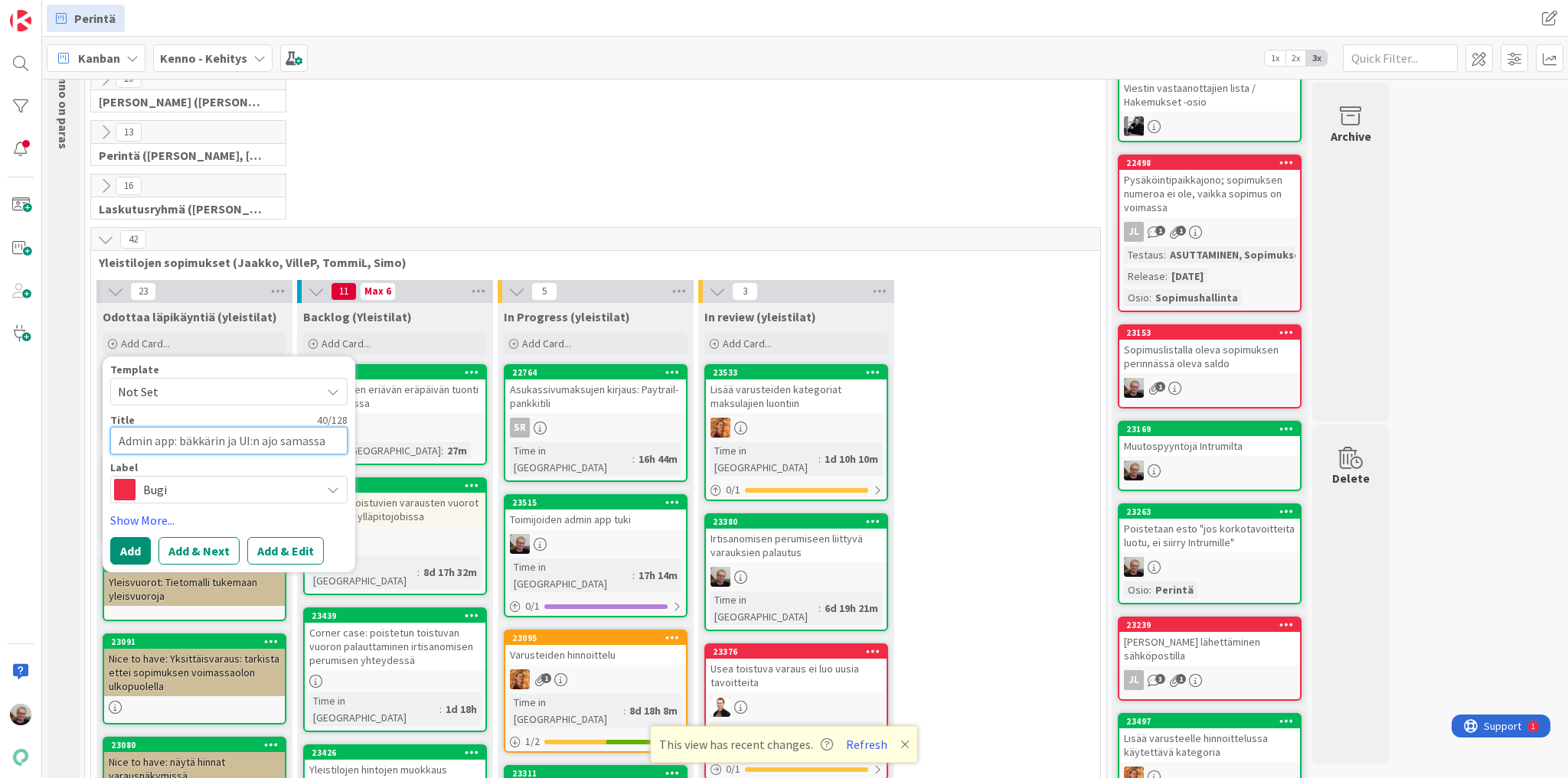
type textarea "Admin app: bäkkärin ja UI:n ajo samassa t"
type textarea "x"
type textarea "Admin app: bäkkärin ja UI:n ajo samassa te"
type textarea "x"
type textarea "Admin app: bäkkärin ja UI:n ajo samassa ter"
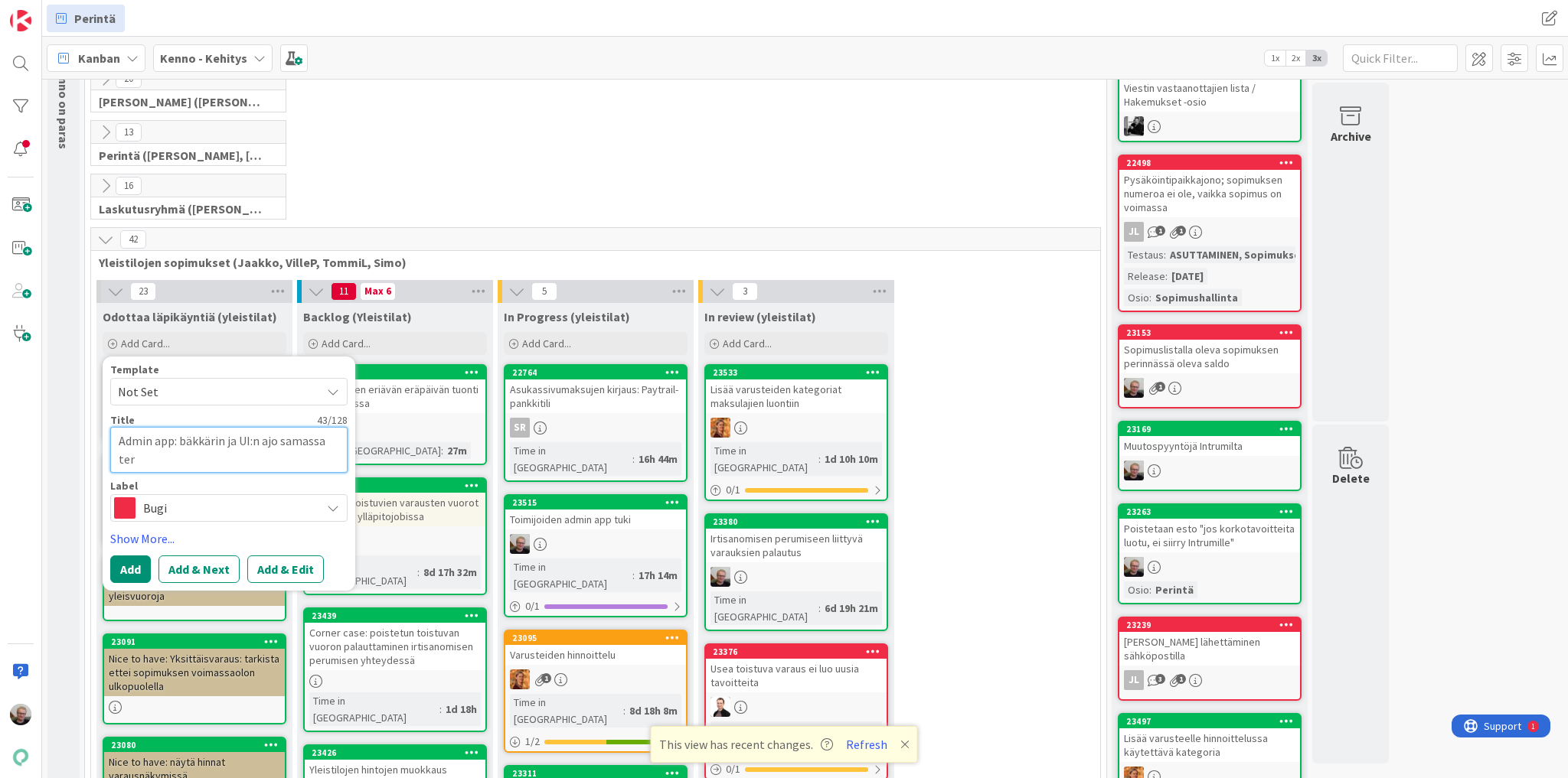
type textarea "x"
type textarea "Admin app: bäkkärin ja UI:n ajo samassa term"
type textarea "x"
type textarea "Admin app: bäkkärin ja UI:n ajo samassa termi"
type textarea "x"
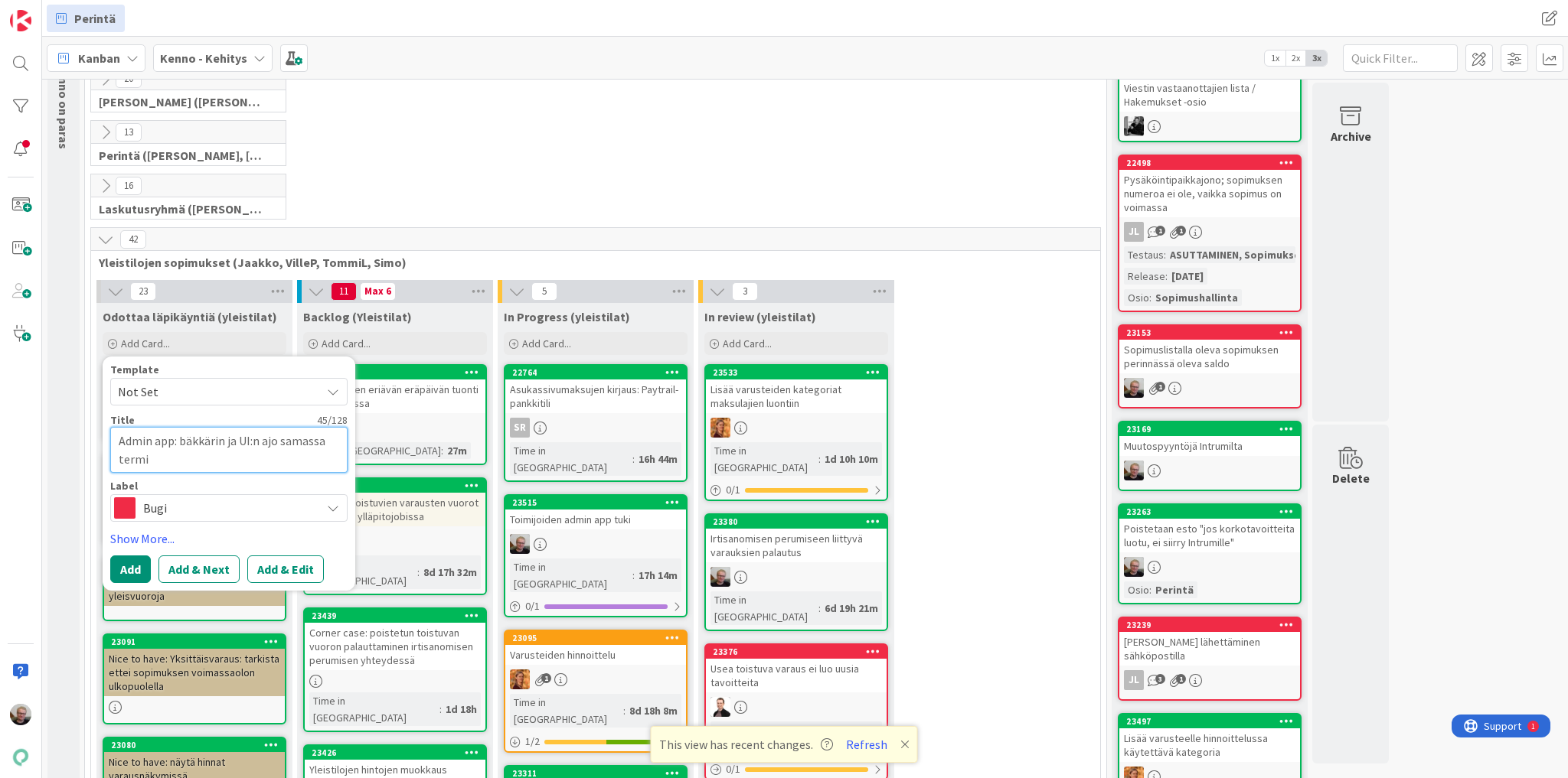
type textarea "Admin app: bäkkärin ja UI:n ajo samassa termin"
type textarea "x"
type textarea "Admin app: bäkkärin ja UI:n ajo samassa termina"
type textarea "x"
type textarea "Admin app: bäkkärin ja UI:n ajo samassa terminaal"
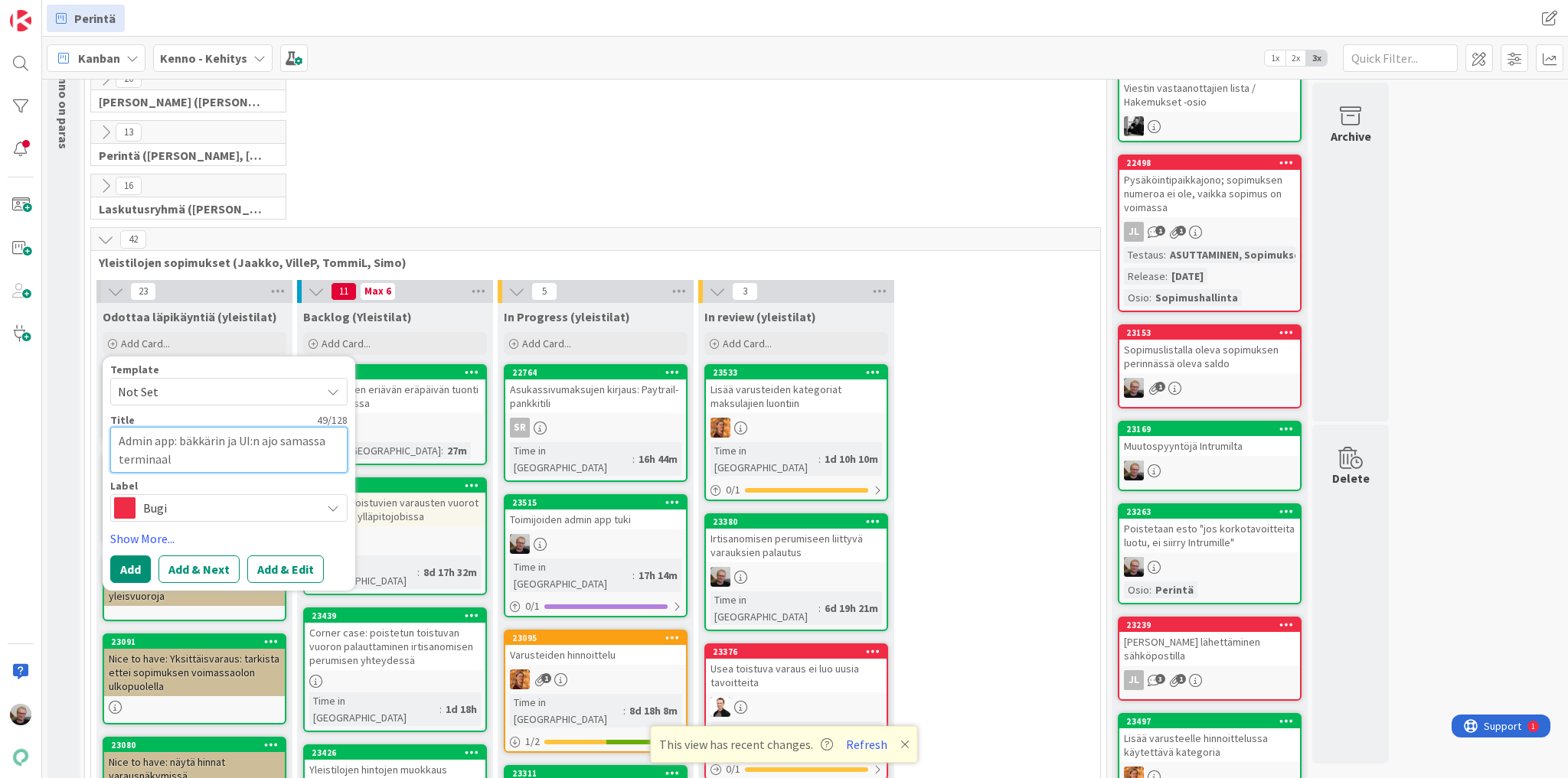
type textarea "x"
type textarea "Admin app: bäkkärin ja UI:n ajo samassa terminaali"
type textarea "x"
type textarea "Admin app: bäkkärin ja UI:n ajo samassa terminaalii"
type textarea "x"
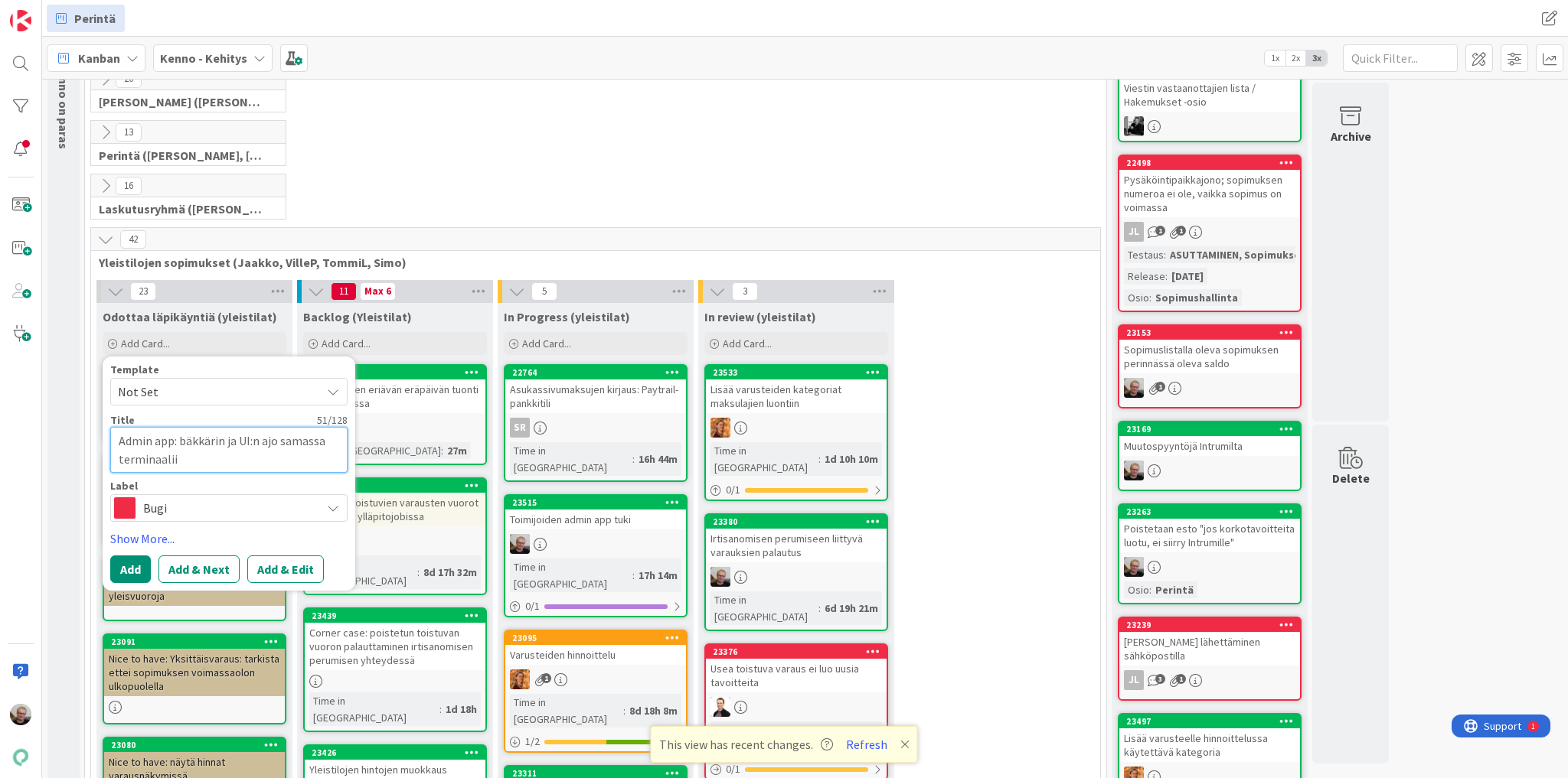
type textarea "Admin app: bäkkärin ja UI:n ajo samassa terminaali"
type textarea "x"
type textarea "Admin app: bäkkärin ja UI:n ajo samassa terminaali-"
type textarea "x"
type textarea "Admin app: bäkkärin ja UI:n ajo samassa terminaali-i"
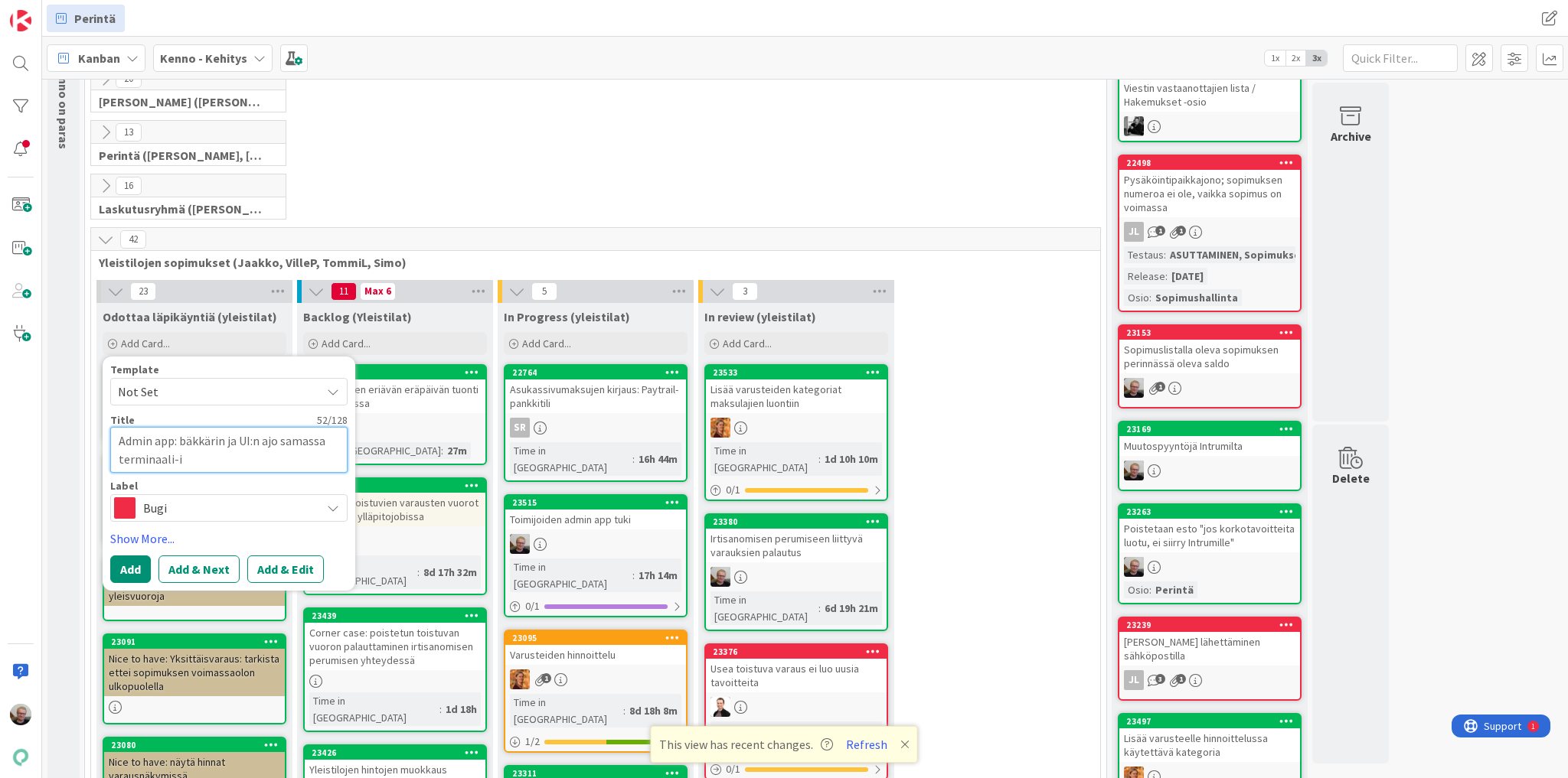
type textarea "x"
type textarea "Admin app: bäkkärin ja UI:n ajo samassa terminaali-ik"
type textarea "x"
type textarea "Admin app: bäkkärin ja UI:n ajo samassa terminaali-ikk"
type textarea "x"
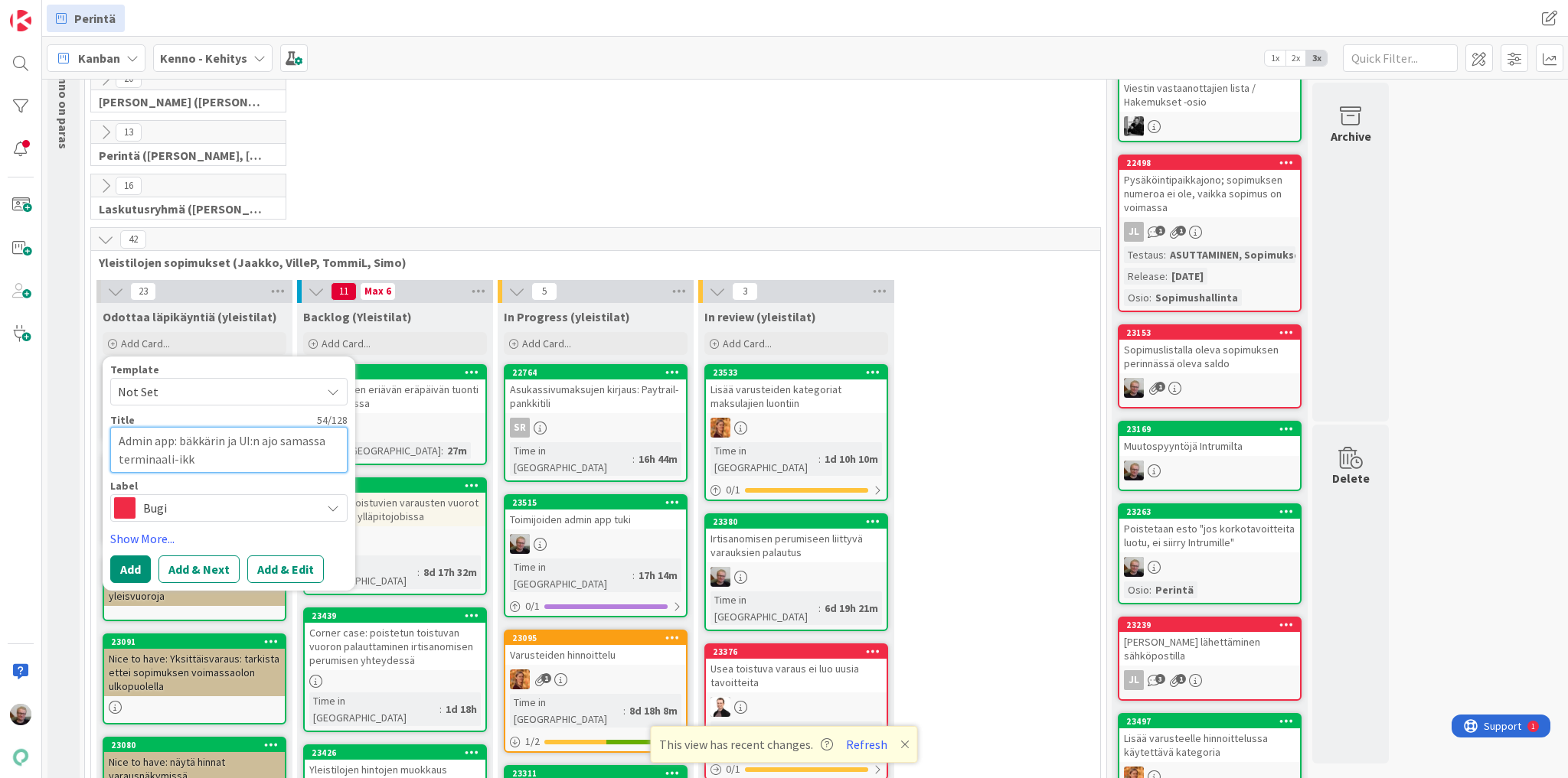
type textarea "Admin app: bäkkärin ja UI:n ajo samassa terminaali-ikku"
type textarea "x"
type textarea "Admin app: bäkkärin ja UI:n ajo samassa terminaali-ikkun"
type textarea "x"
type textarea "Admin app: bäkkärin ja UI:n ajo samassa terminaali-ikkuna"
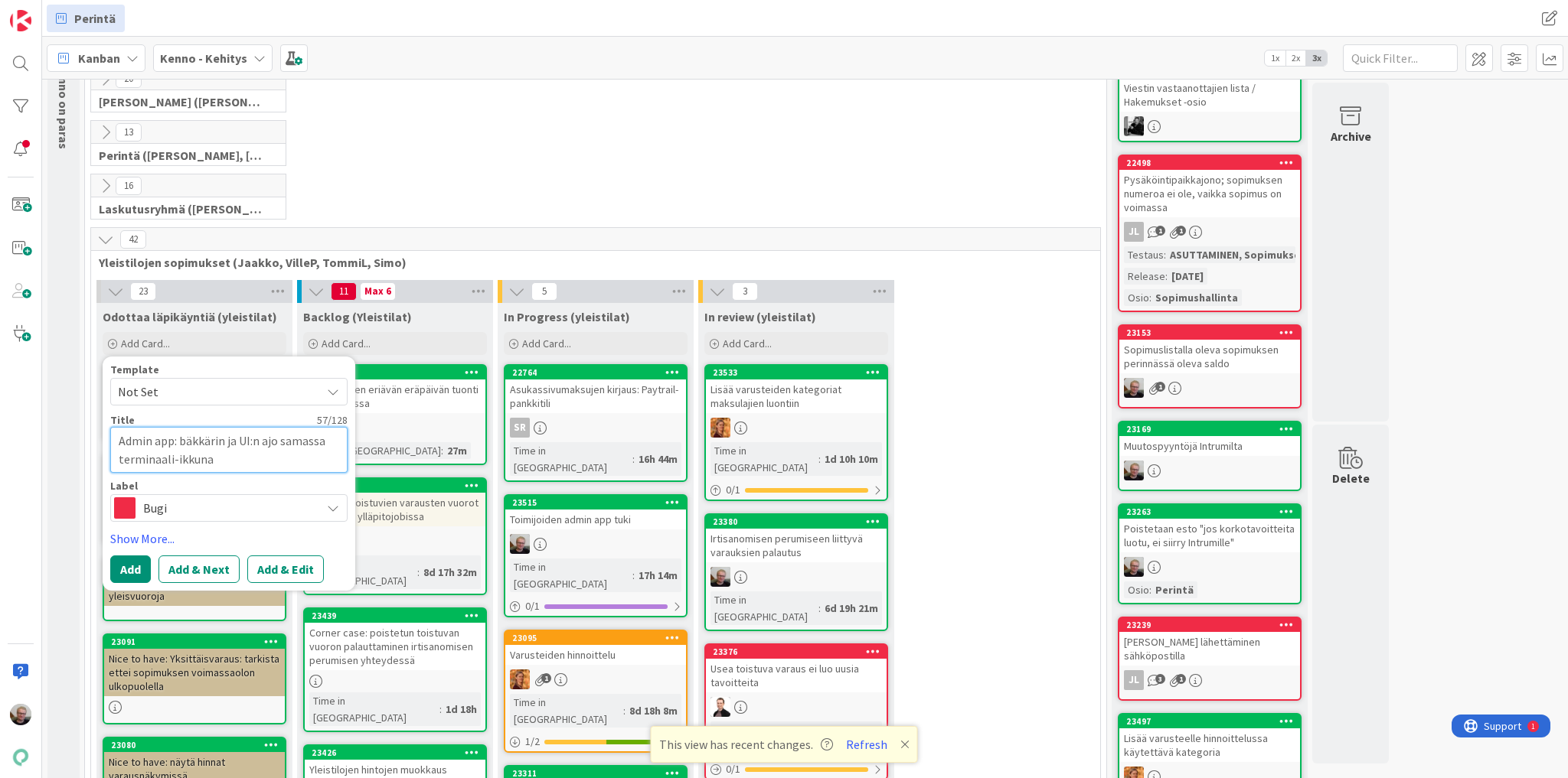
type textarea "x"
type textarea "Admin app: bäkkärin ja UI:n ajo samassa terminaali-ikkunas"
type textarea "x"
type textarea "Admin app: bäkkärin ja UI:n ajo samassa terminaali-ikkunass"
type textarea "x"
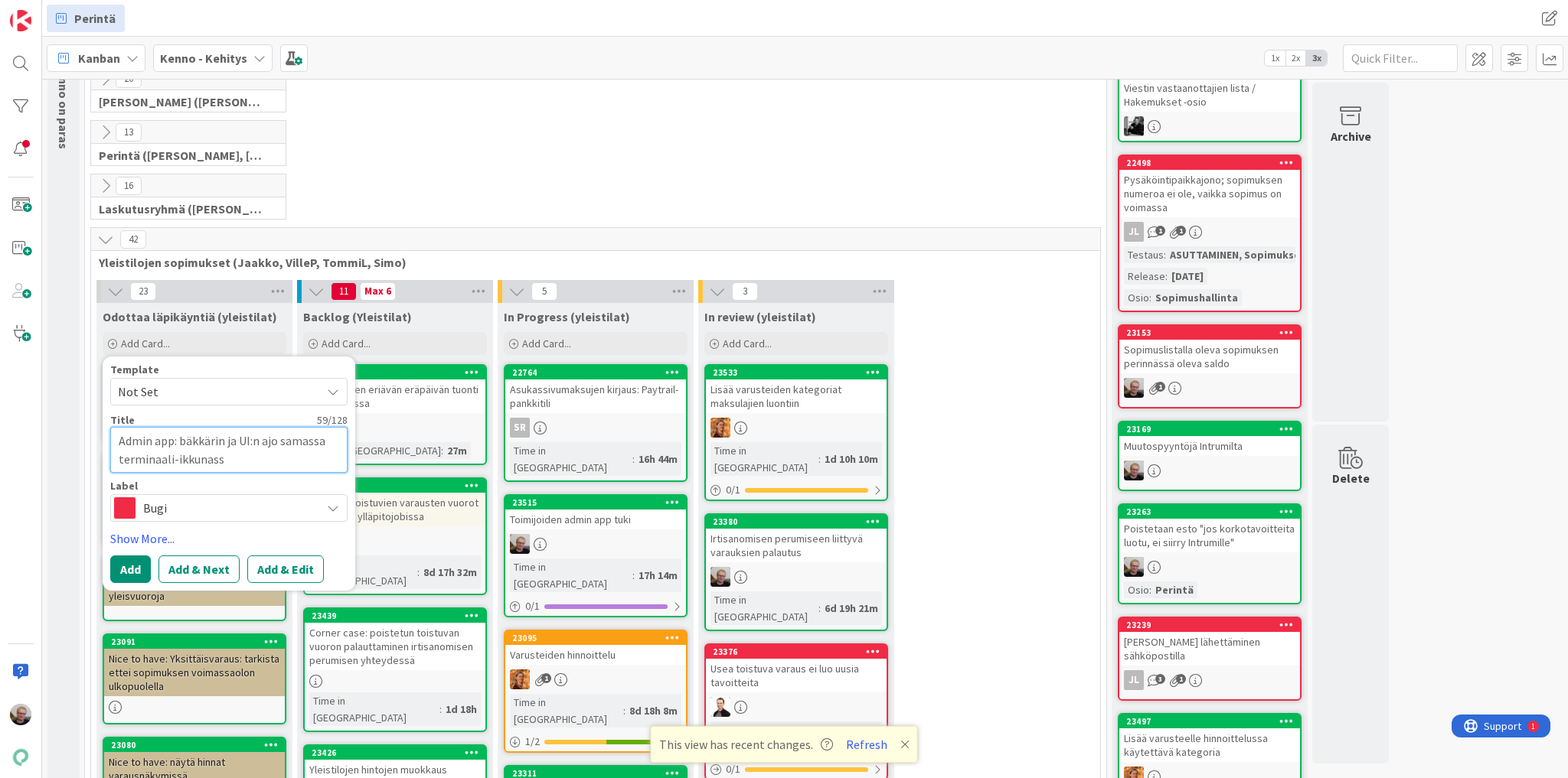
type textarea "Admin app: bäkkärin ja UI:n ajo samassa terminaali-ikkunassa"
type textarea "x"
type textarea "Admin app: bäkkärin ja UI:n ajo samassa terminaali-ikkunassa"
type textarea "x"
type textarea "Admin app: bäkkärin ja UI:n ajo samassa terminaali-ikkunassa e"
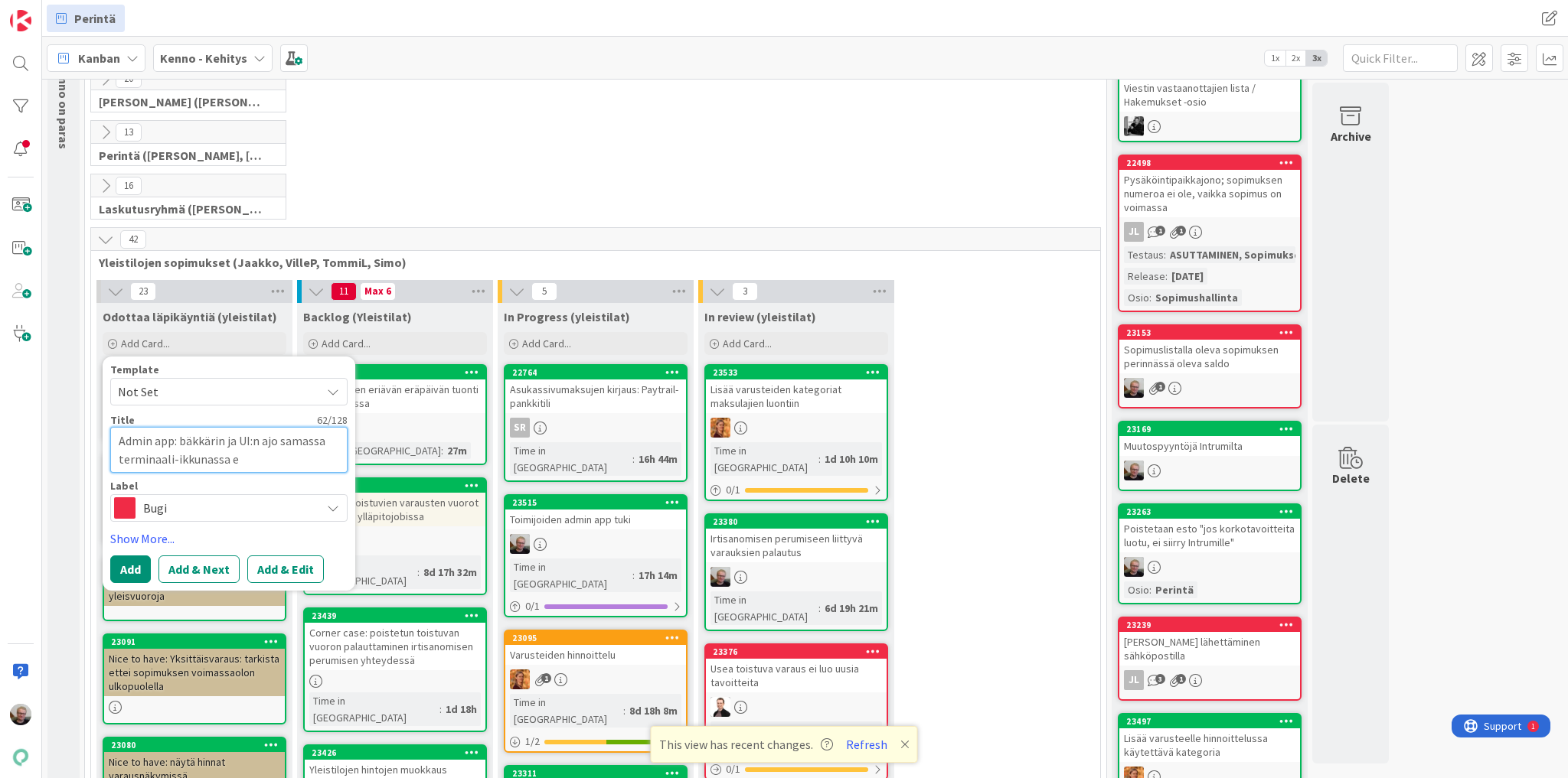
type textarea "x"
type textarea "Admin app: bäkkärin ja UI:n ajo samassa terminaali-ikkunassa ei"
type textarea "x"
type textarea "Admin app: bäkkärin ja UI:n ajo samassa terminaali-ikkunassa ei"
type textarea "x"
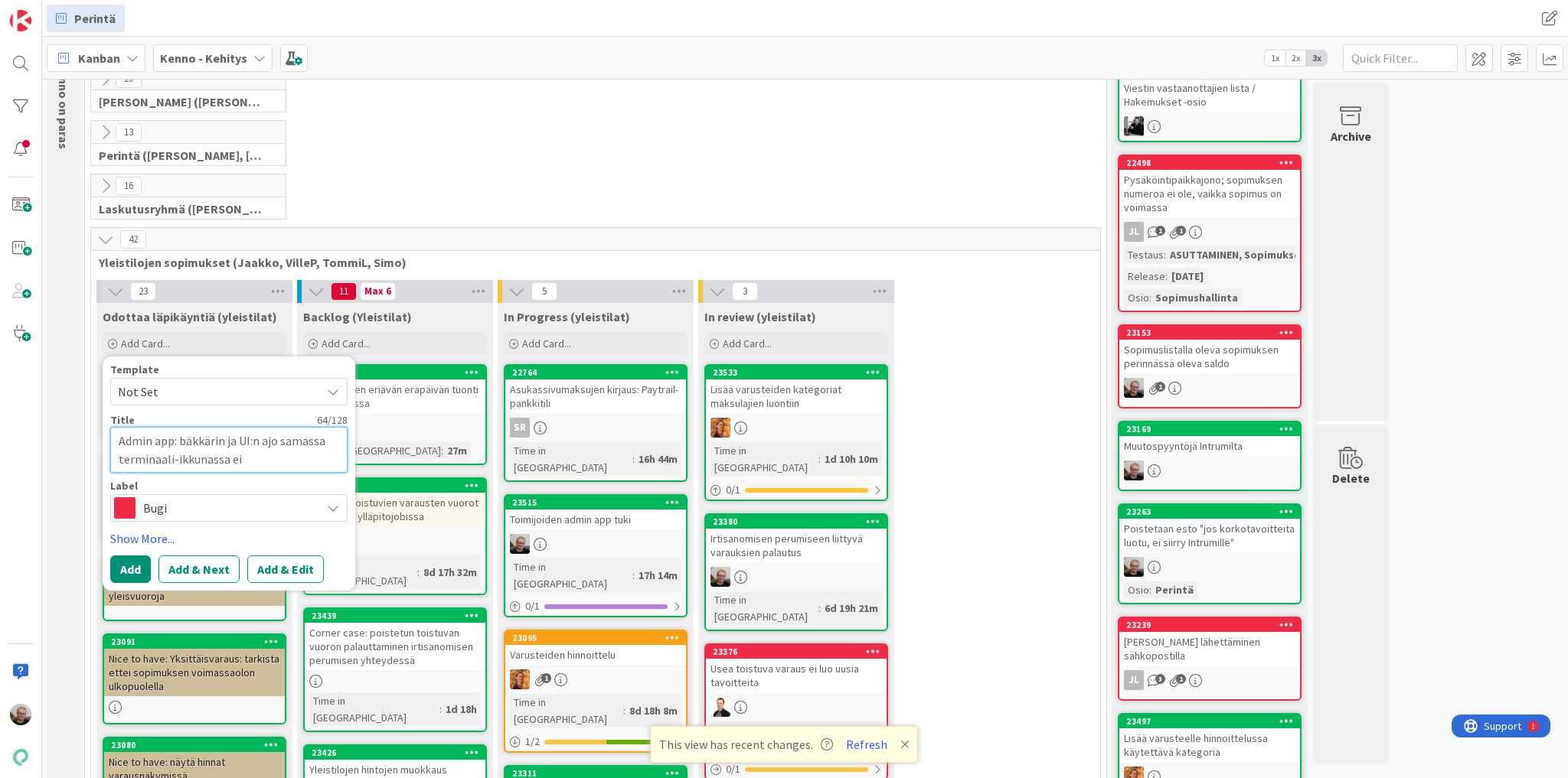
type textarea "Admin app: bäkkärin ja UI:n ajo samassa terminaali-ikkunassa ei o"
type textarea "x"
type textarea "Admin app: bäkkärin ja UI:n ajo samassa terminaali-ikkunassa ei on"
type textarea "x"
type textarea "Admin app: bäkkärin ja UI:n ajo samassa terminaali-ikkunassa ei onn"
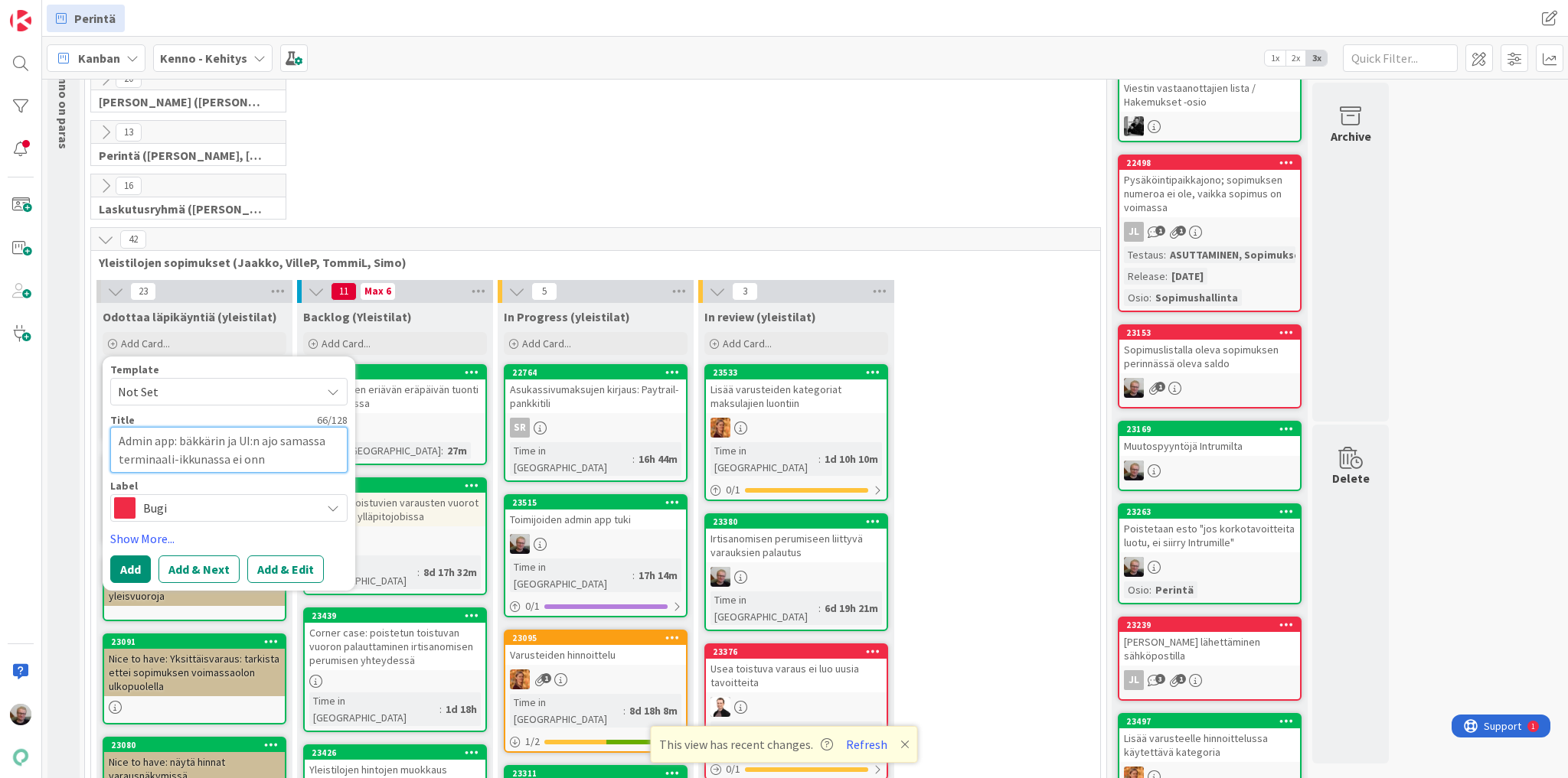
type textarea "x"
type textarea "Admin app: bäkkärin ja UI:n ajo samassa terminaali-ikkunassa ei onni"
type textarea "x"
type textarea "Admin app: bäkkärin ja UI:n ajo samassa terminaali-ikkunassa ei onnis"
type textarea "x"
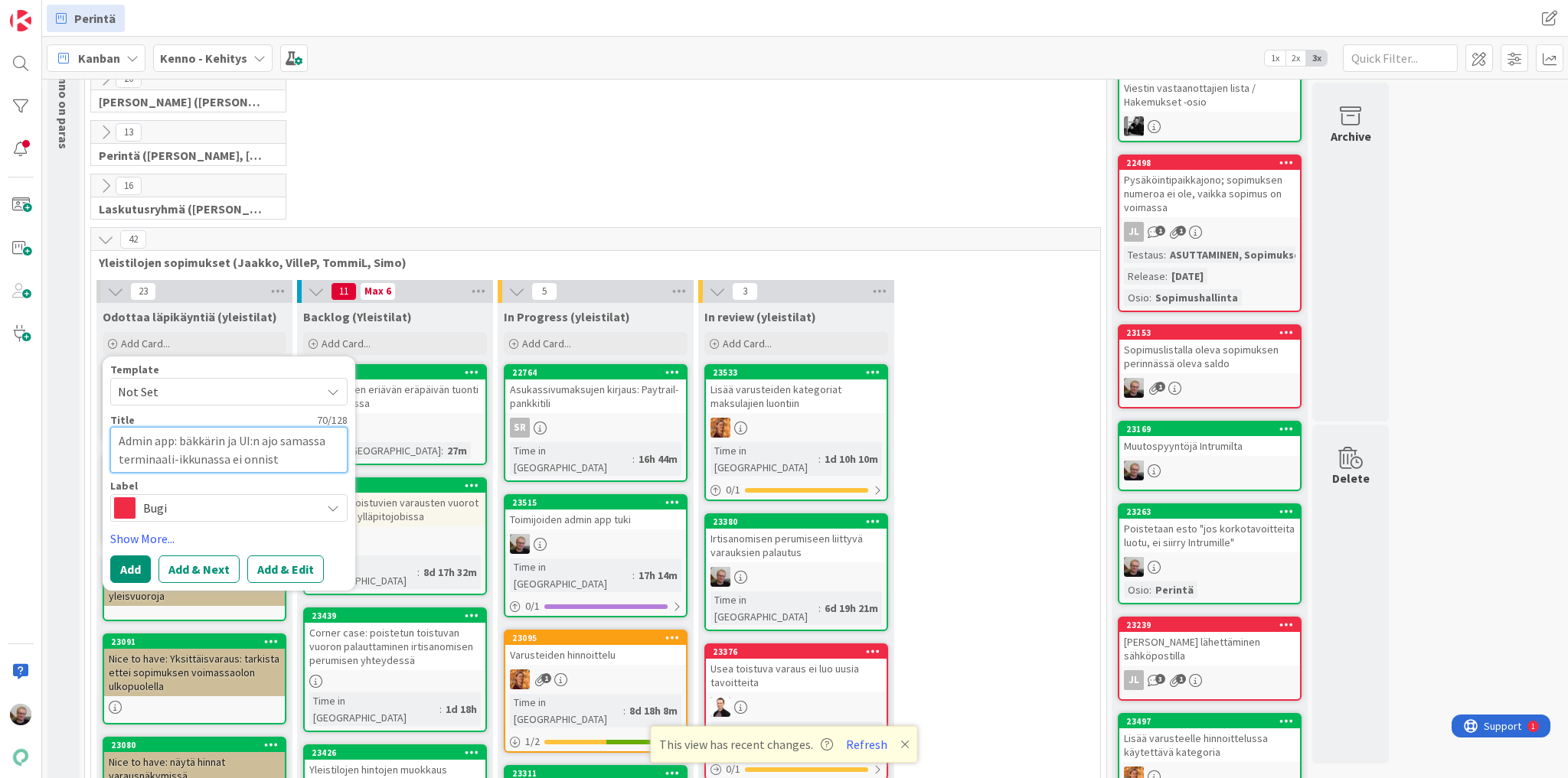
type textarea "Admin app: bäkkärin ja UI:n ajo samassa terminaali-ikkunassa ei onnistu"
type textarea "x"
type textarea "Admin app: bäkkärin ja UI:n ajo samassa terminaali-ikkunassa ei onnistu"
type textarea "x"
type textarea "Admin app: bäkkärin ja UI:n ajo samassa terminaali-ikkunassa ei onnistu W"
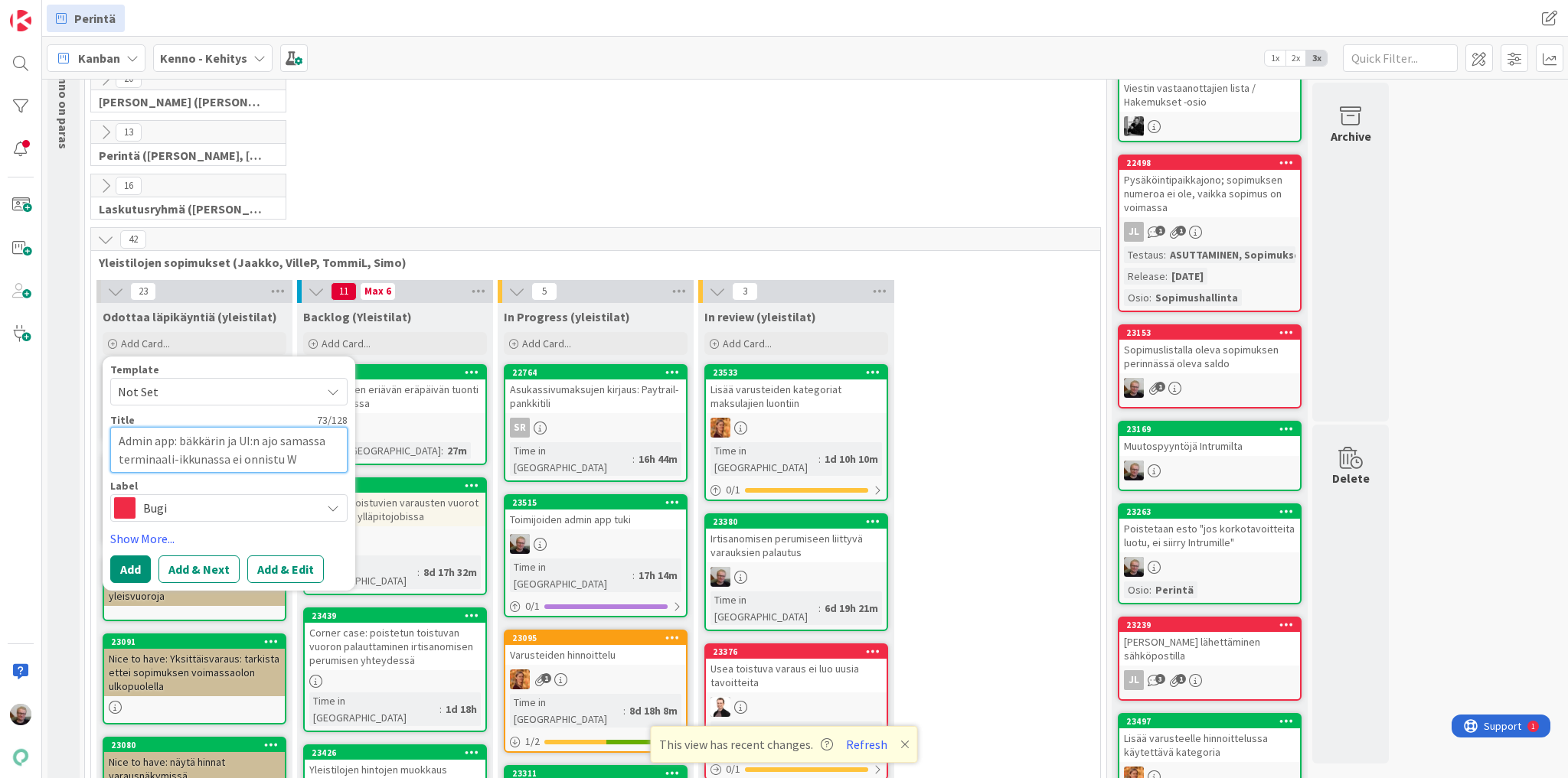
type textarea "x"
type textarea "Admin app: bäkkärin ja UI:n ajo samassa terminaali-ikkunassa ei onnistu [PERSON…"
type textarea "x"
type textarea "Admin app: bäkkärin ja UI:n ajo samassa terminaali-ikkunassa ei onnistu Win"
type textarea "x"
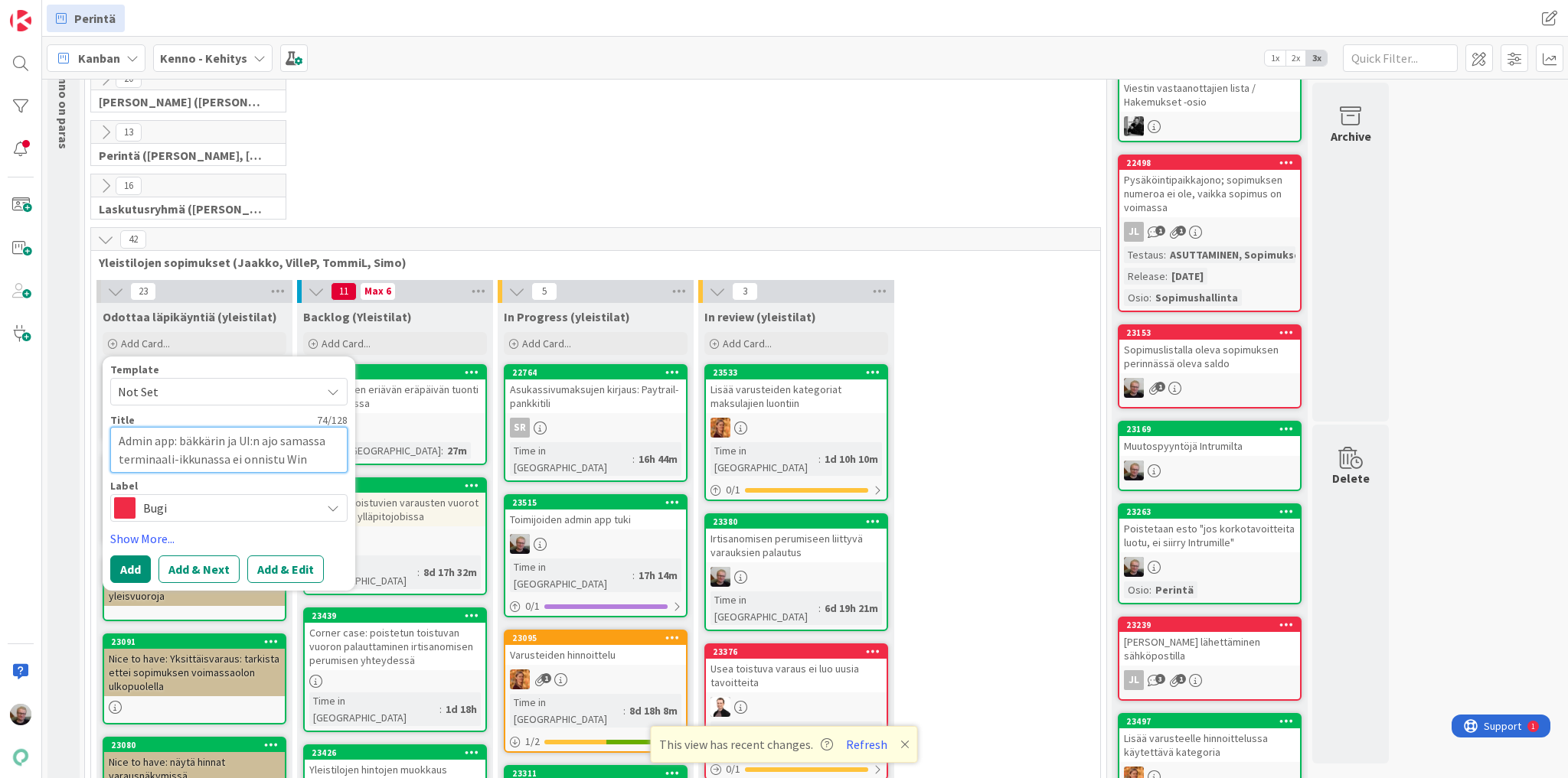
type textarea "Admin app: bäkkärin ja UI:n ajo samassa terminaali-ikkunassa ei onnistu Wind"
type textarea "x"
type textarea "Admin app: bäkkärin ja UI:n ajo samassa terminaali-ikkunassa ei onnistu Windo"
type textarea "x"
type textarea "Admin app: bäkkärin ja UI:n ajo samassa terminaali-ikkunassa ei onnistu Window"
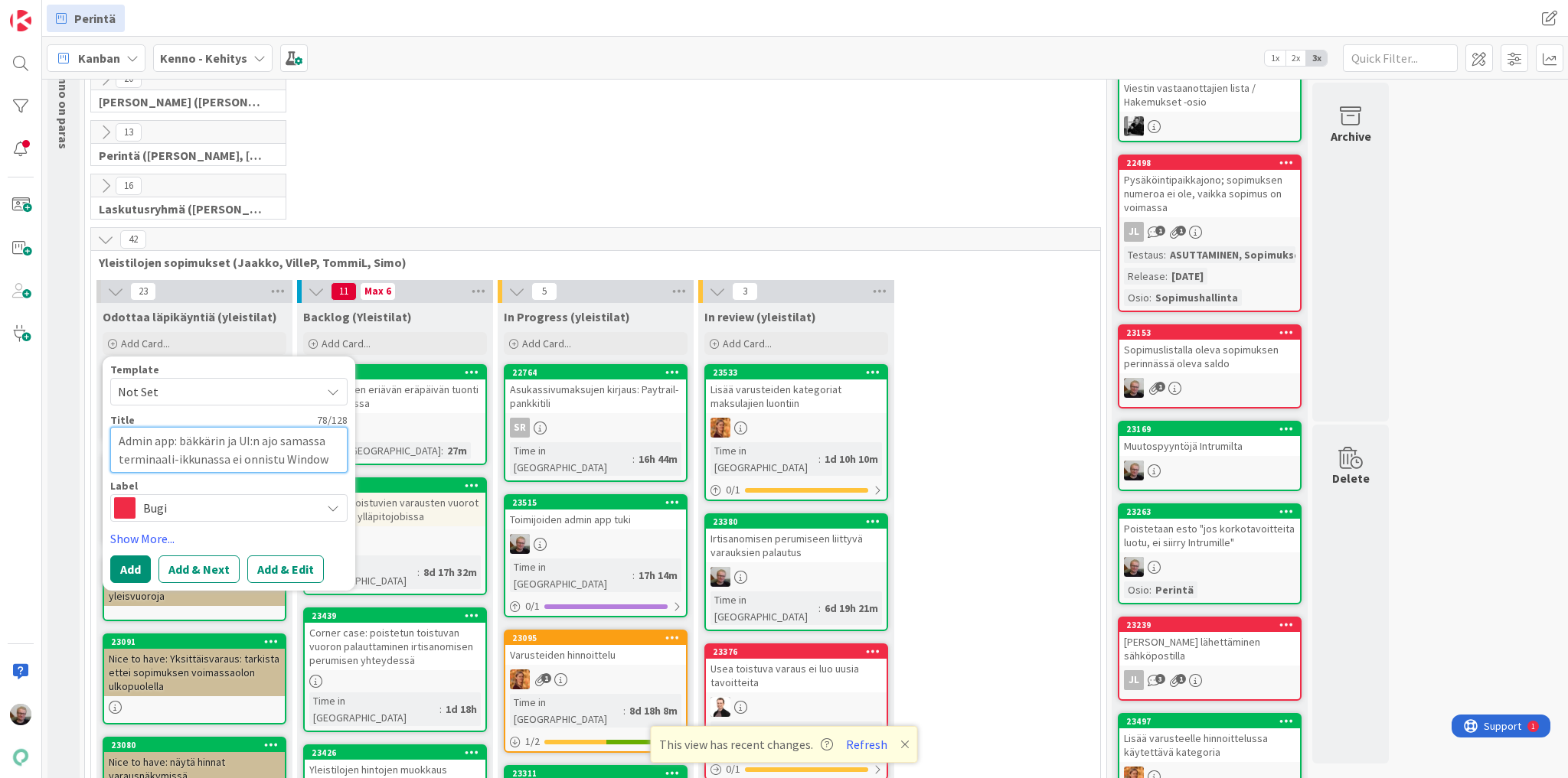
type textarea "x"
type textarea "Admin app: bäkkärin ja UI:n ajo samassa terminaali-ikkunassa ei onnistu Windows"
type textarea "x"
type textarea "Admin app: bäkkärin ja UI:n ajo samassa terminaali-ikkunassa ei onnistu Windows-"
type textarea "x"
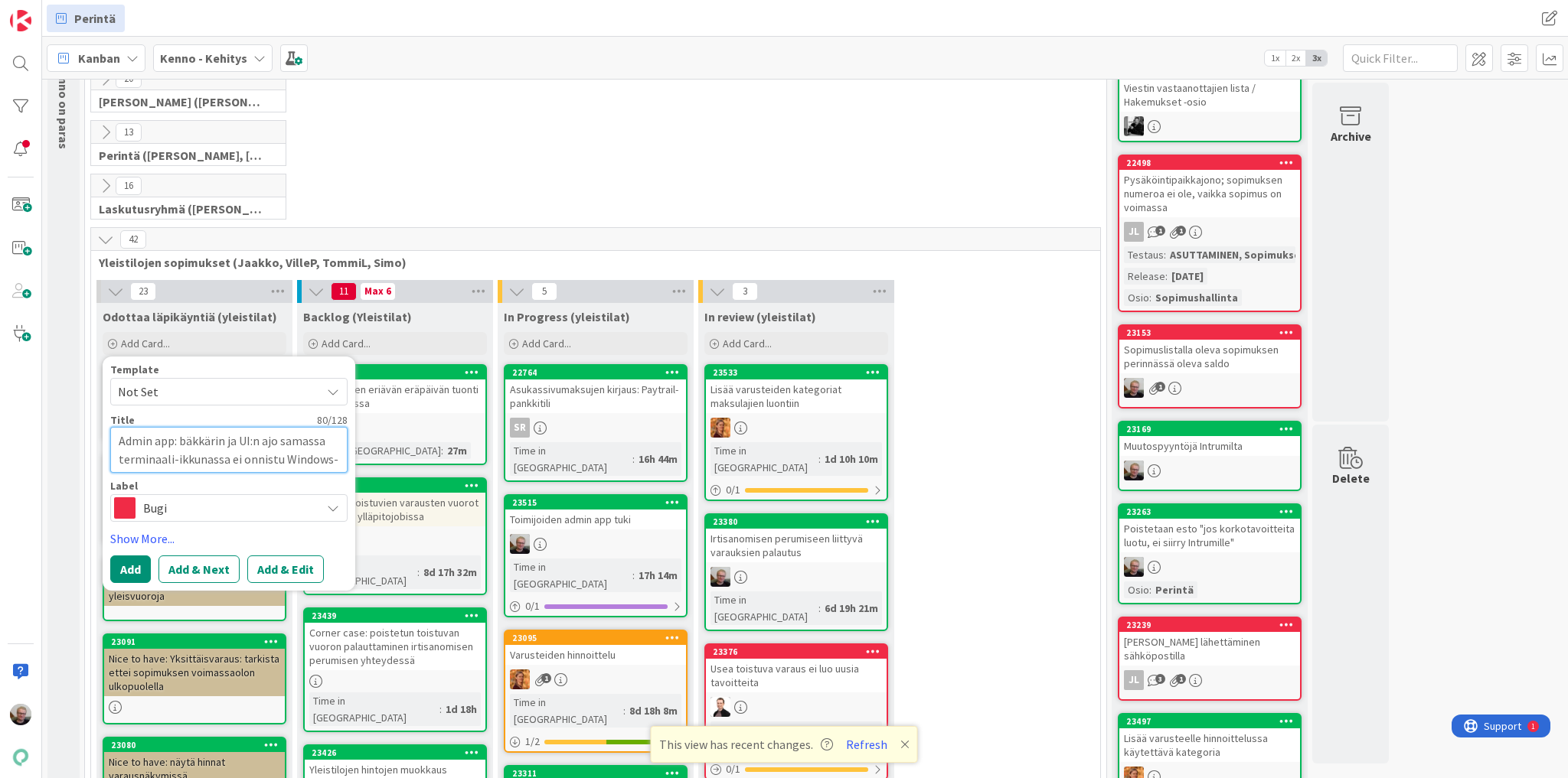
type textarea "Admin app: bäkkärin ja UI:n ajo samassa terminaali-ikkunassa ei onnistu Windows…"
type textarea "x"
type textarea "Admin app: bäkkärin ja UI:n ajo samassa terminaali-ikkunassa ei onnistu Windows…"
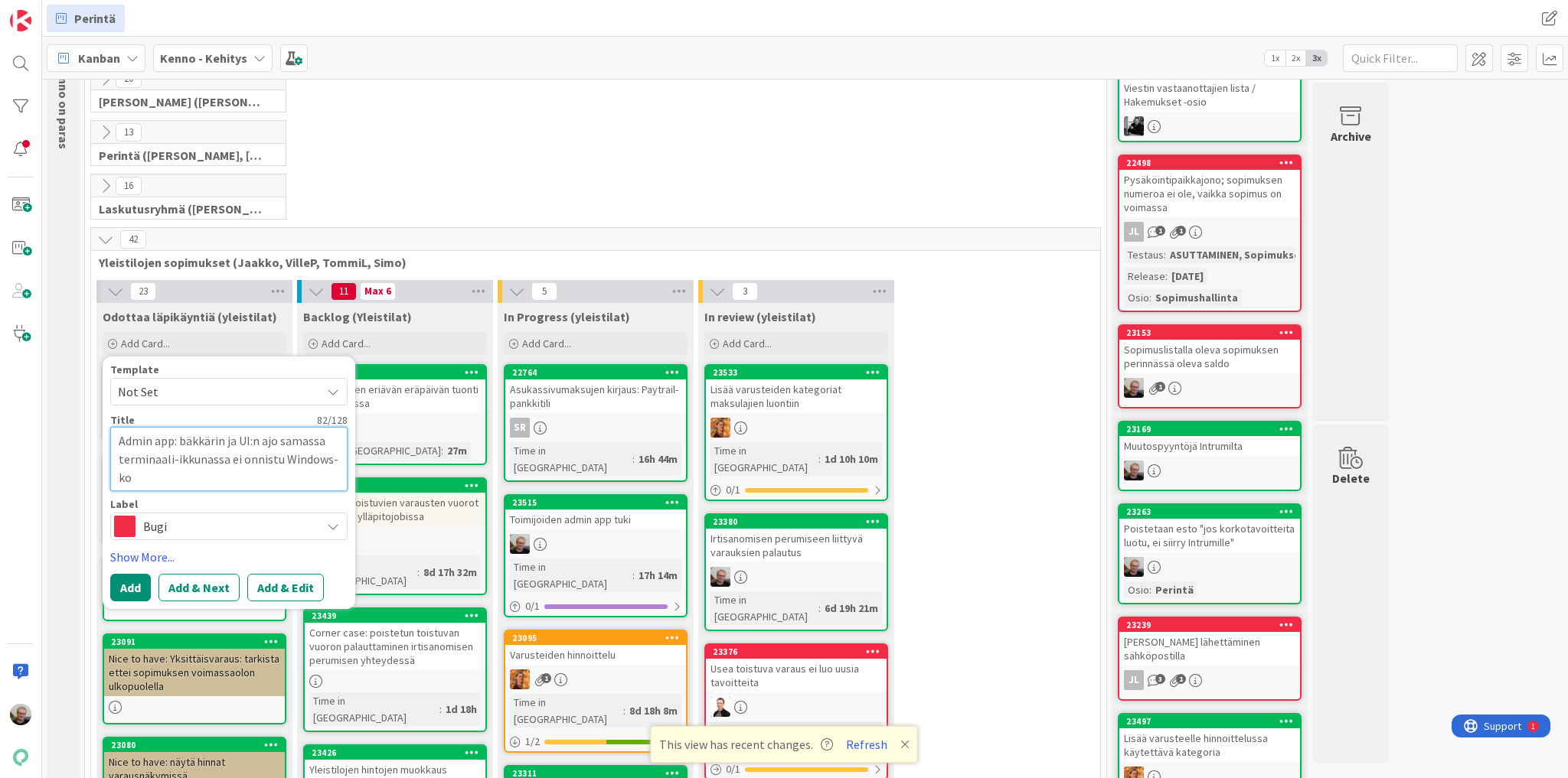
type textarea "x"
type textarea "Admin app: bäkkärin ja UI:n ajo samassa terminaali-ikkunassa ei onnistu Windows…"
type textarea "x"
type textarea "Admin app: bäkkärin ja UI:n ajo samassa terminaali-ikkunassa ei onnistu Windows…"
type textarea "x"
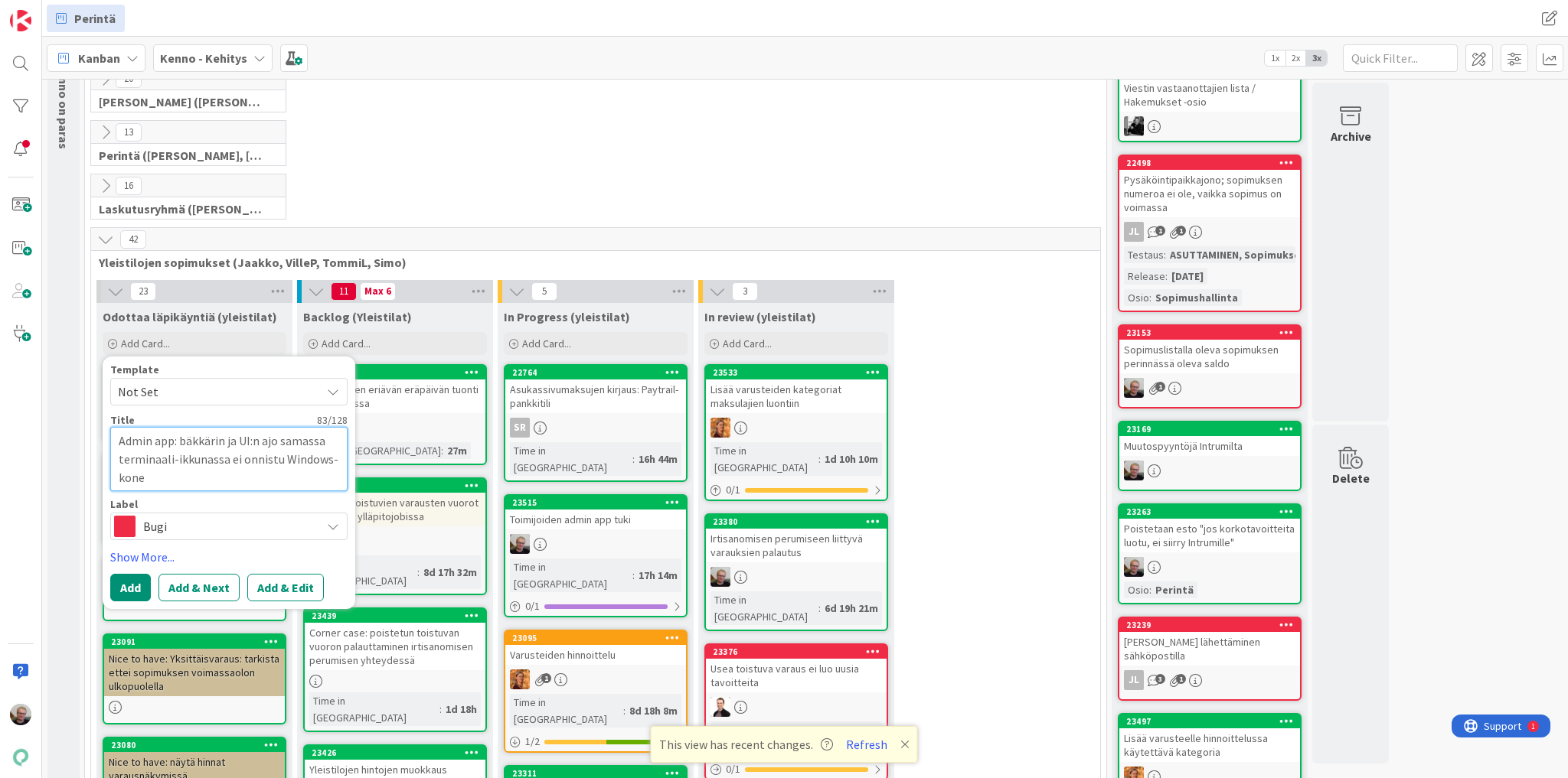
type textarea "Admin app: bäkkärin ja UI:n ajo samassa terminaali-ikkunassa ei onnistu Windows…"
type textarea "x"
type textarea "Admin app: bäkkärin ja UI:n ajo samassa terminaali-ikkunassa ei onnistu Windows…"
click at [159, 552] on link "Show More..." at bounding box center [229, 557] width 237 height 19
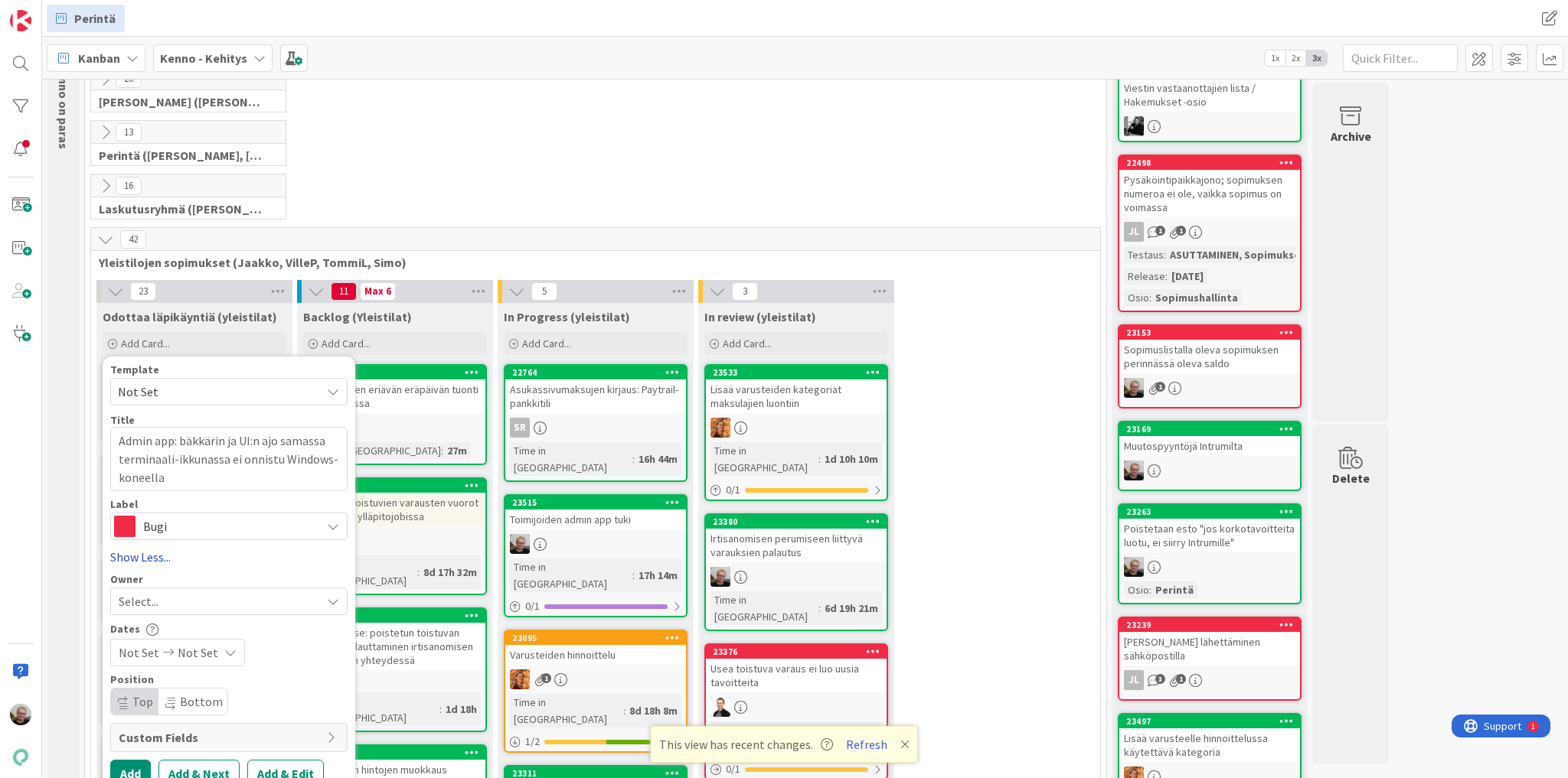
click at [176, 550] on link "Show Less..." at bounding box center [229, 557] width 237 height 19
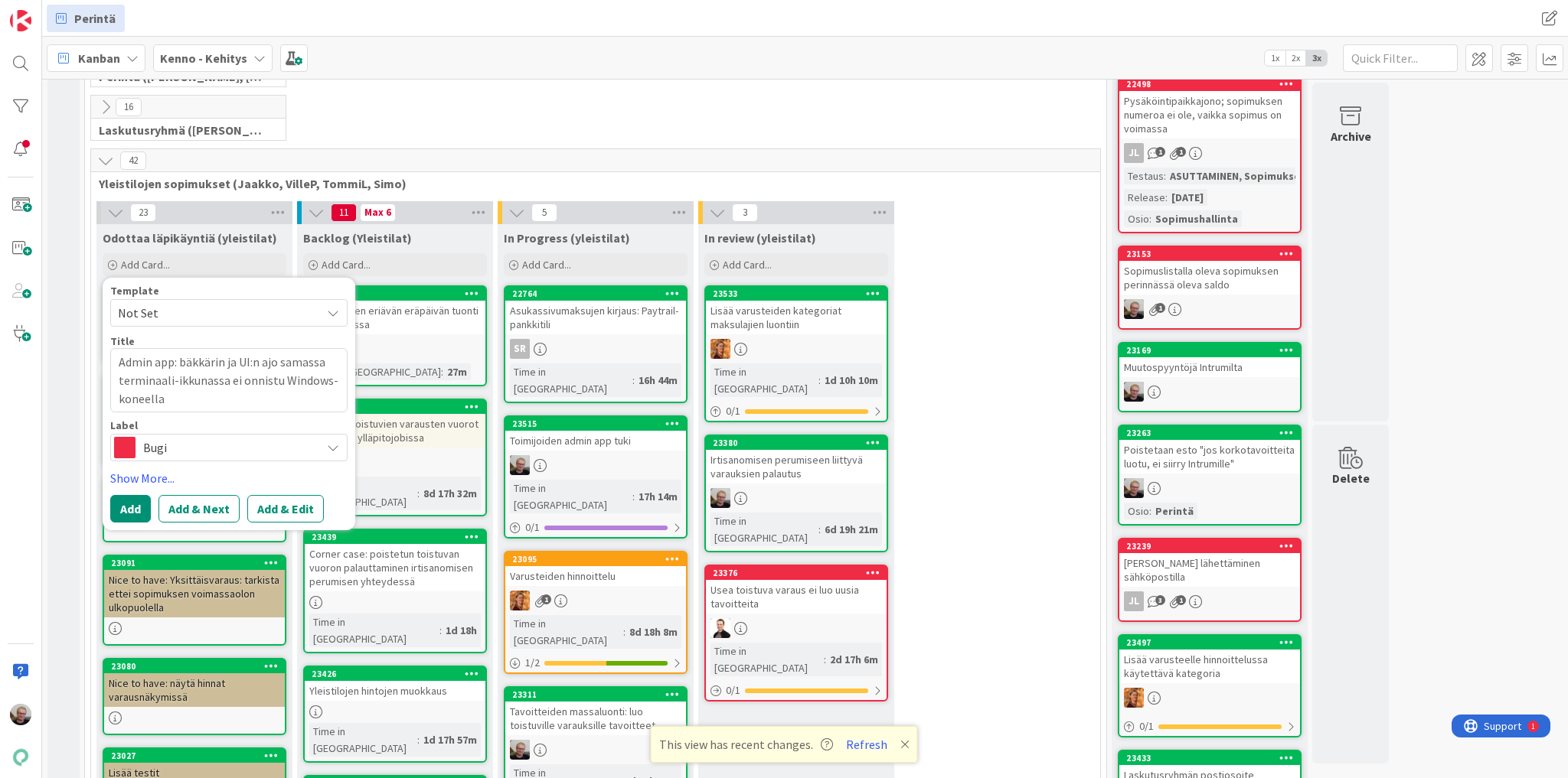
scroll to position [368, 0]
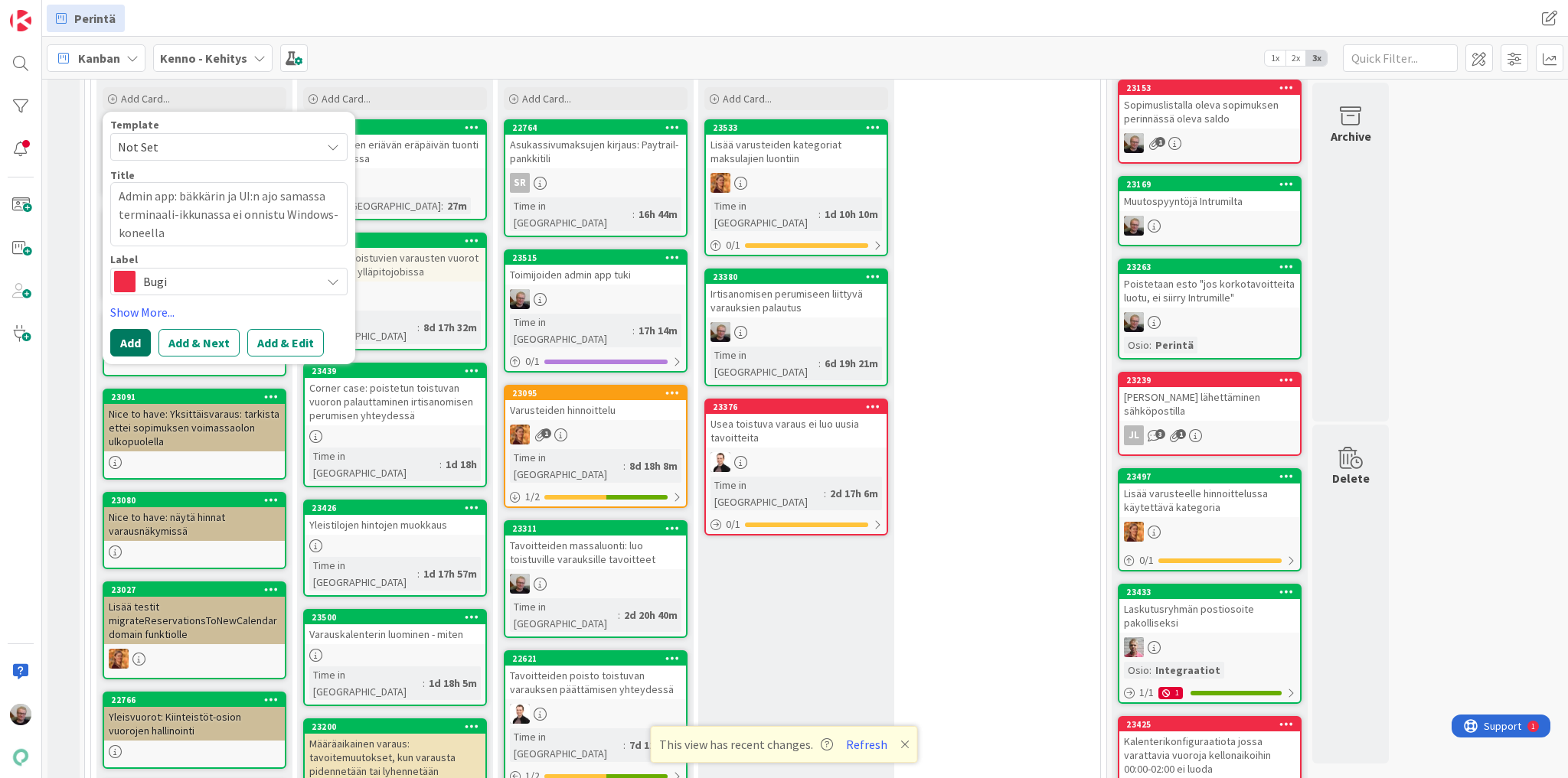
click at [135, 338] on button "Add" at bounding box center [131, 343] width 41 height 28
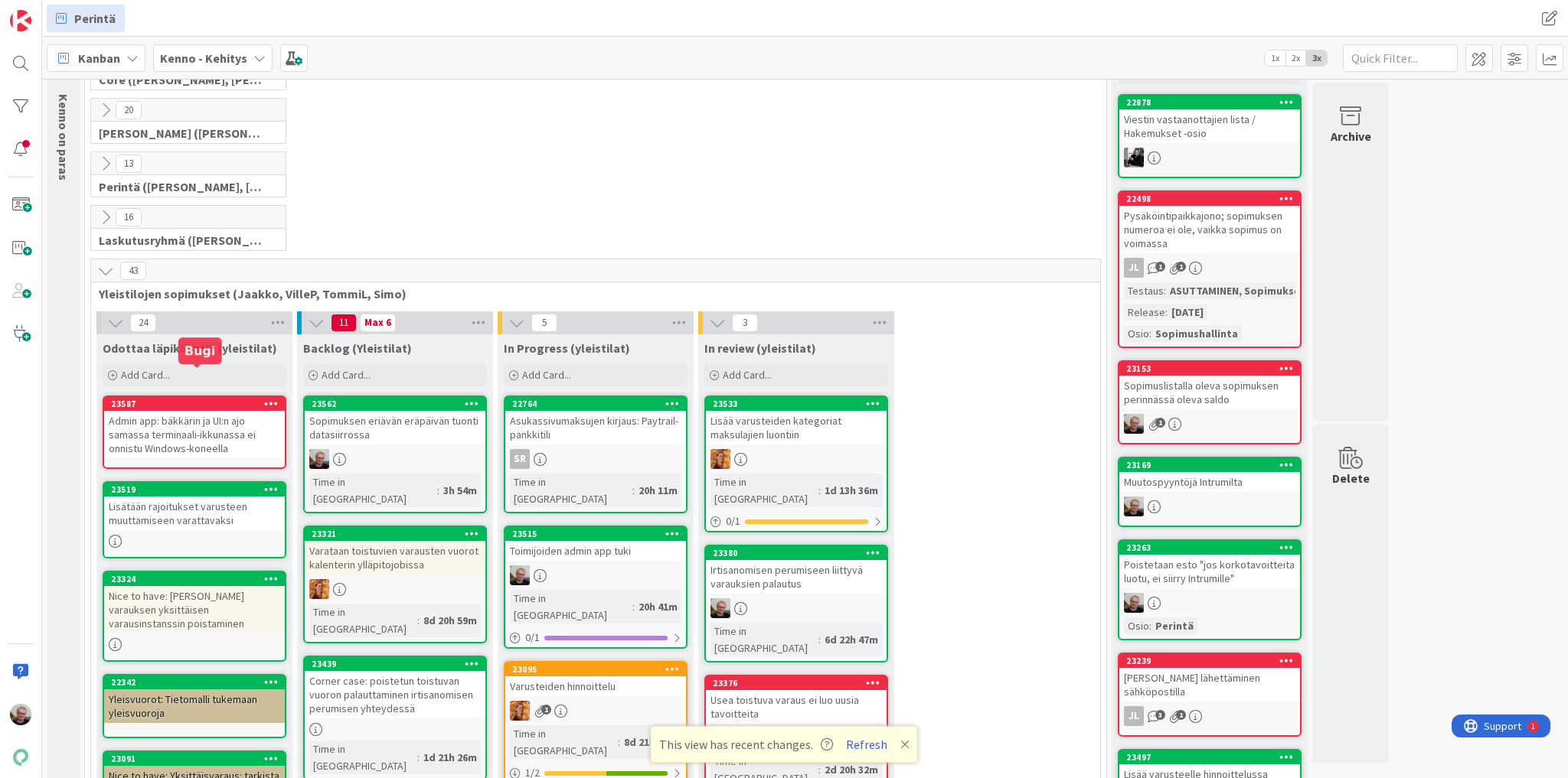
scroll to position [61, 0]
